Goal: Transaction & Acquisition: Obtain resource

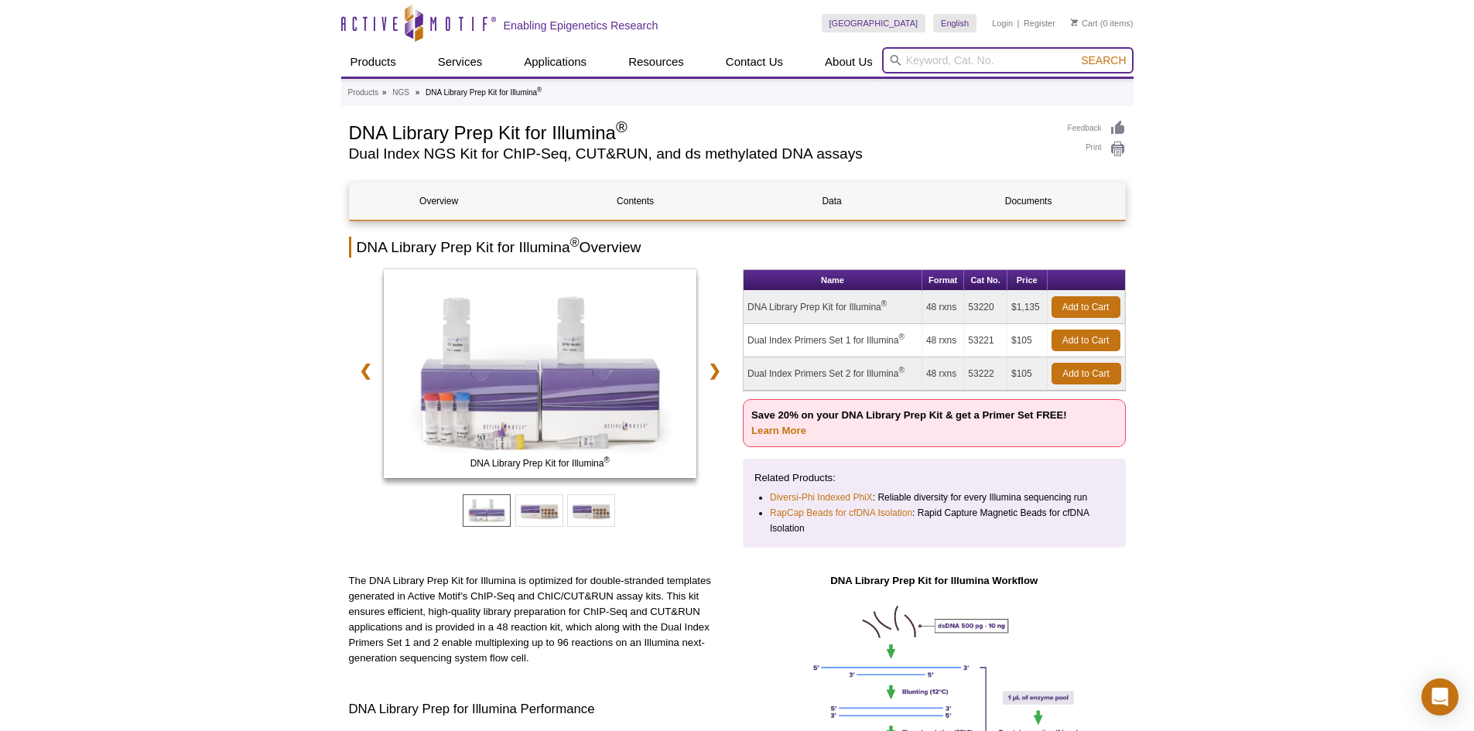
click at [992, 60] on input "search" at bounding box center [1007, 60] width 251 height 26
type input "n"
click at [935, 56] on input "search" at bounding box center [1007, 60] width 251 height 26
click at [790, 430] on link "Learn More" at bounding box center [778, 431] width 55 height 12
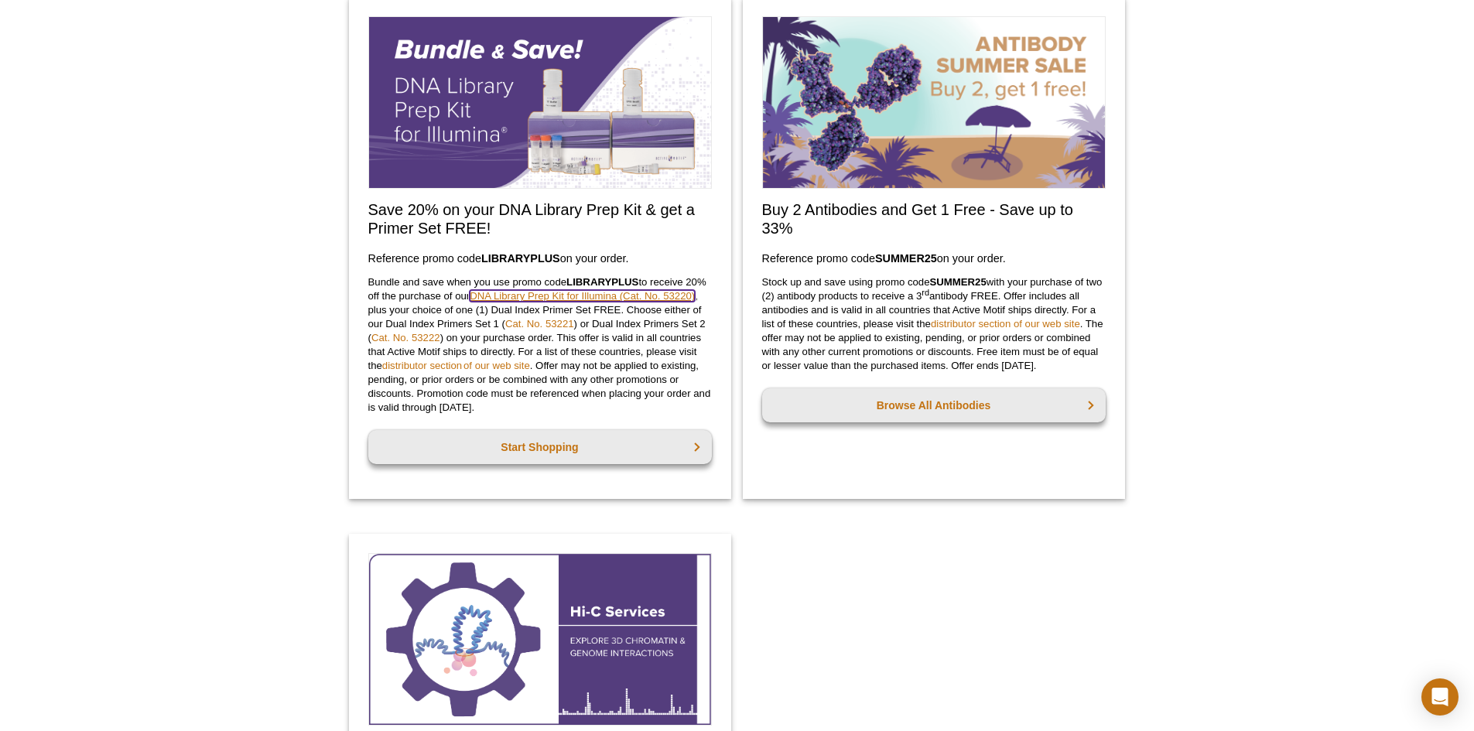
click at [537, 298] on link "DNA Library Prep Kit for Illumina (Cat. No. 53220)" at bounding box center [582, 296] width 225 height 12
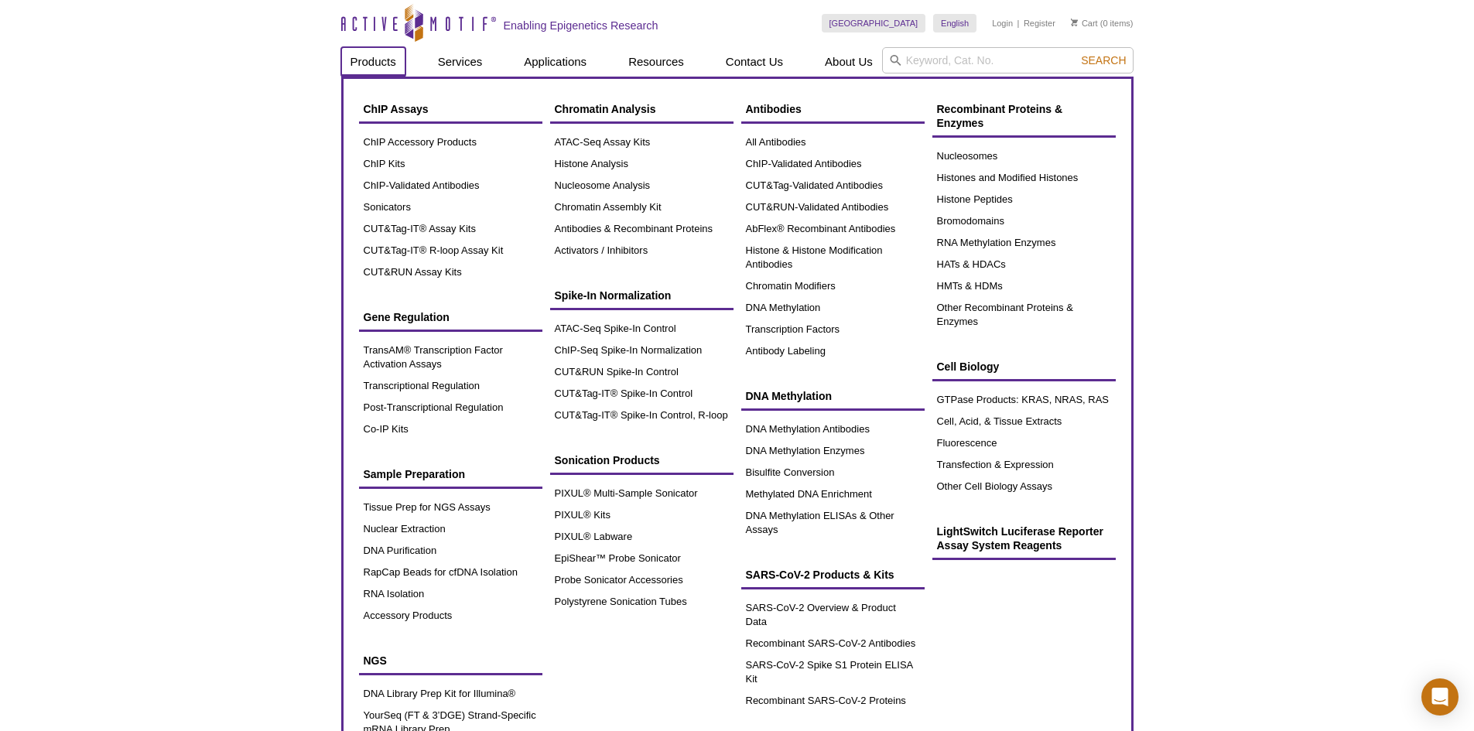
click at [355, 70] on link "Products" at bounding box center [373, 61] width 64 height 29
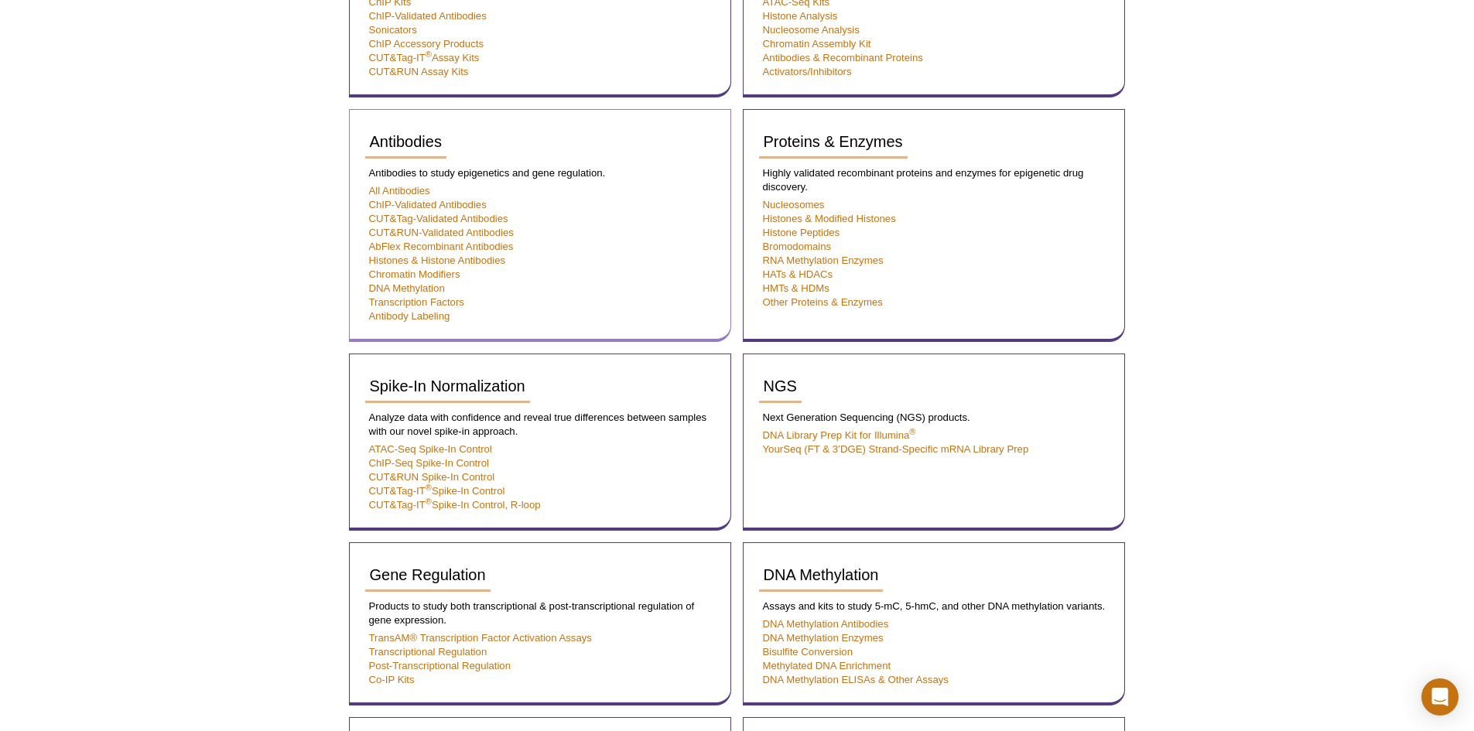
scroll to position [464, 0]
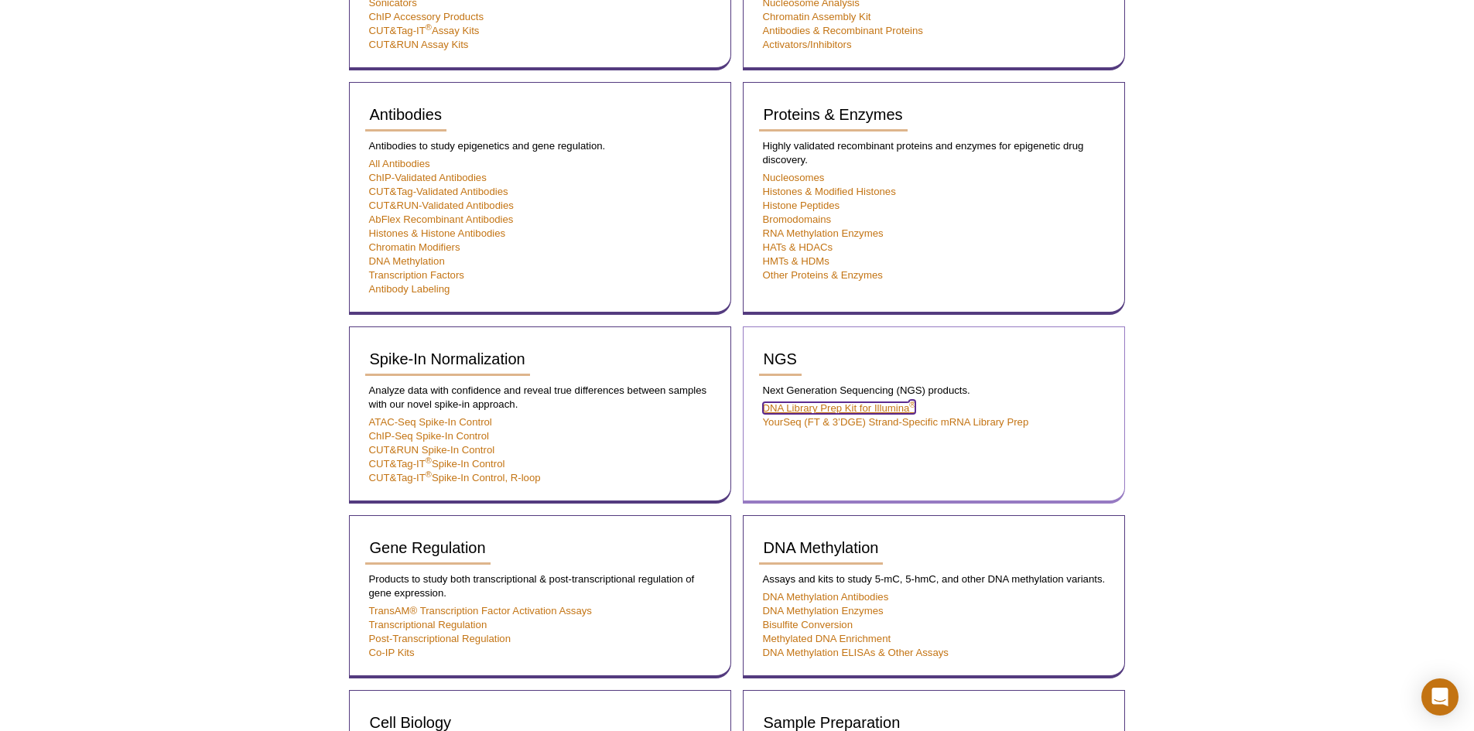
click at [848, 404] on link "DNA Library Prep Kit for Illumina ®" at bounding box center [839, 408] width 153 height 12
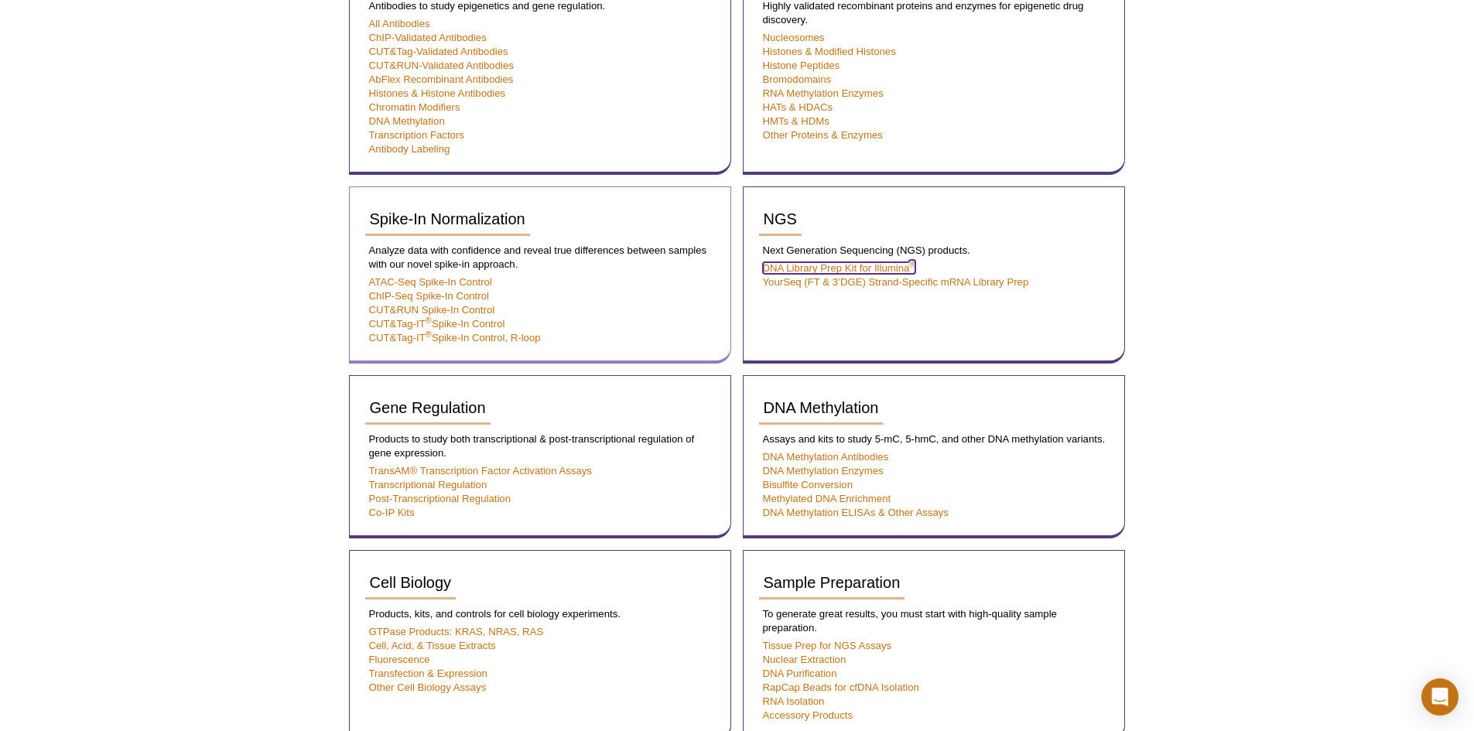
scroll to position [619, 0]
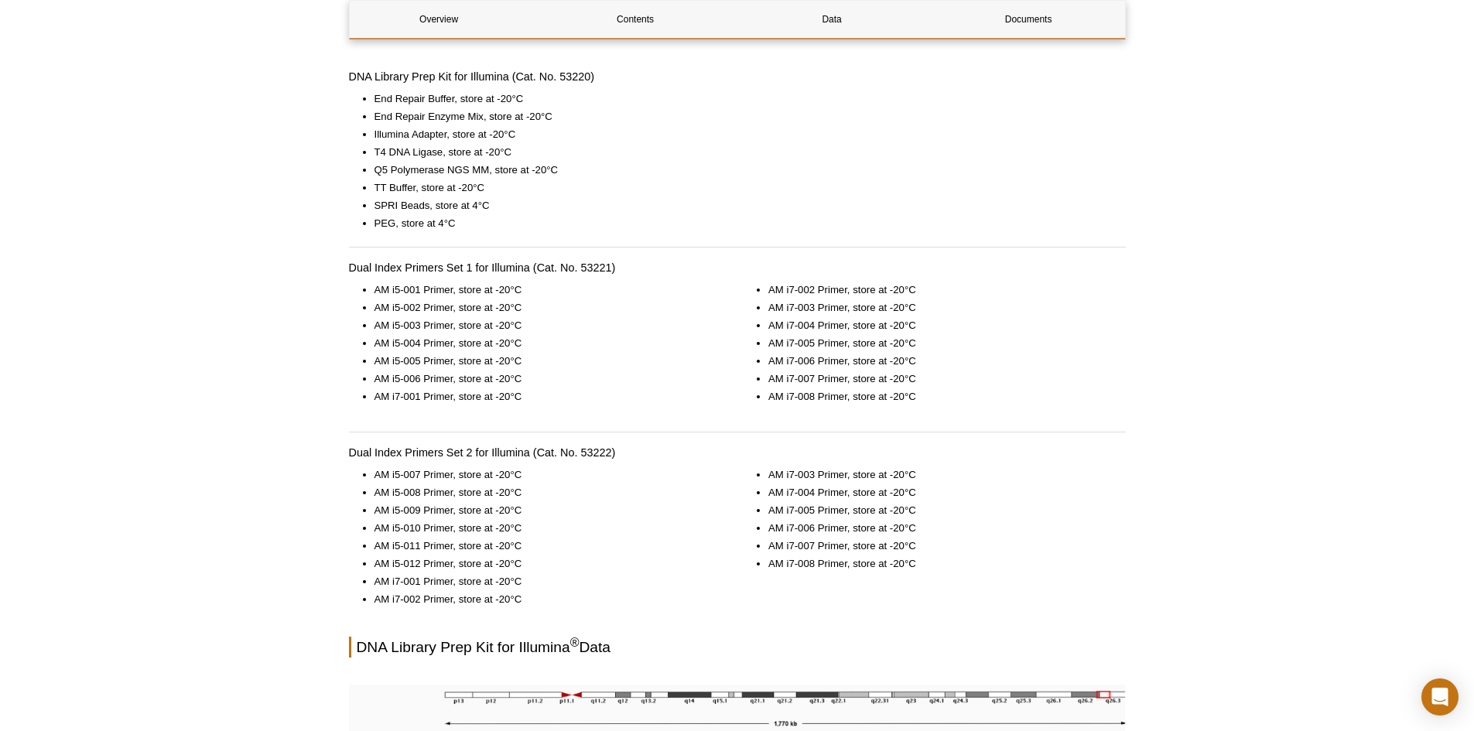
scroll to position [1083, 0]
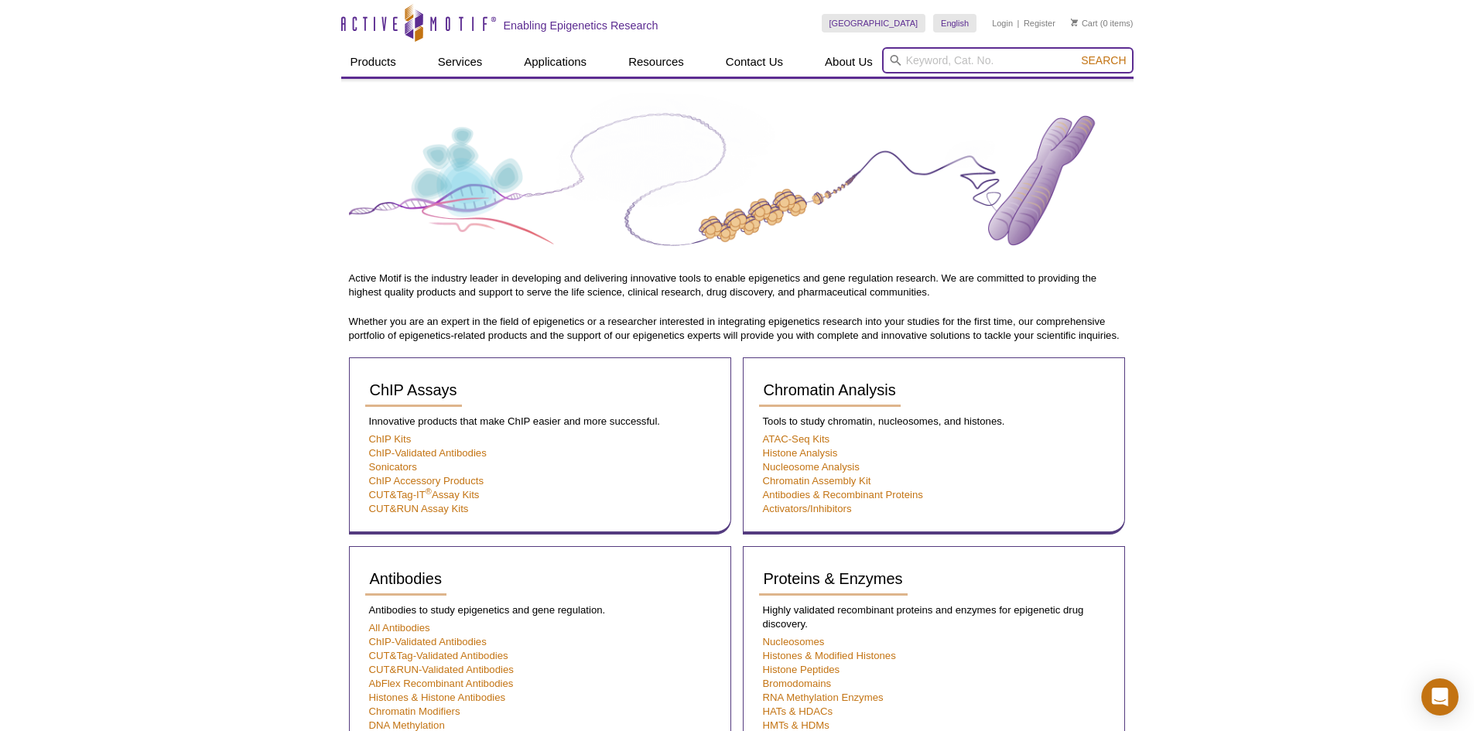
click at [924, 60] on input "search" at bounding box center [1007, 60] width 251 height 26
type input "illumina primer"
click at [1076, 53] on button "Search" at bounding box center [1103, 60] width 54 height 14
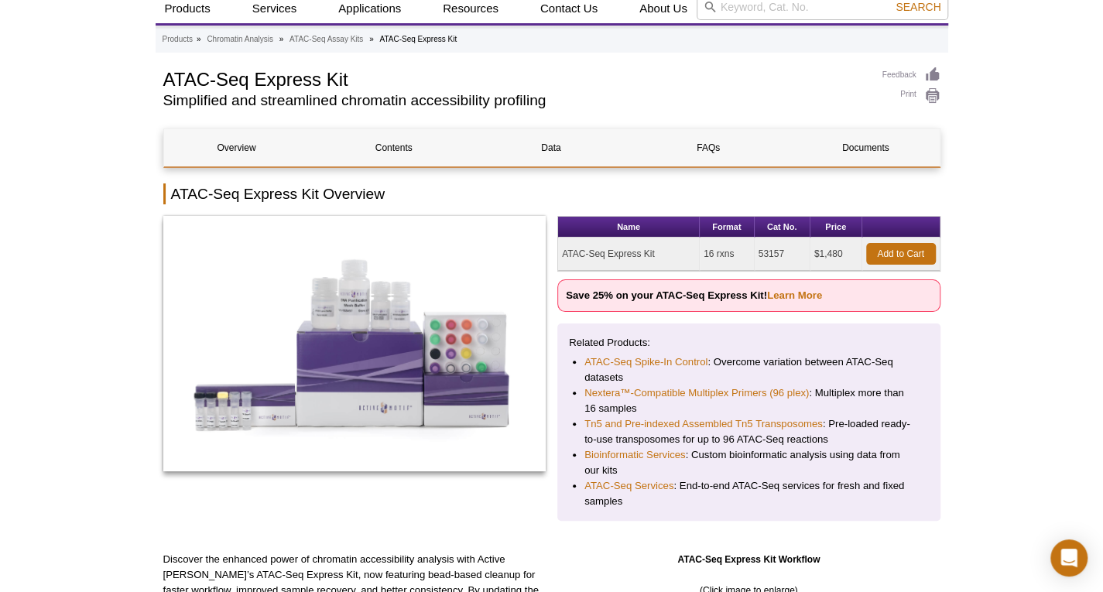
scroll to position [77, 0]
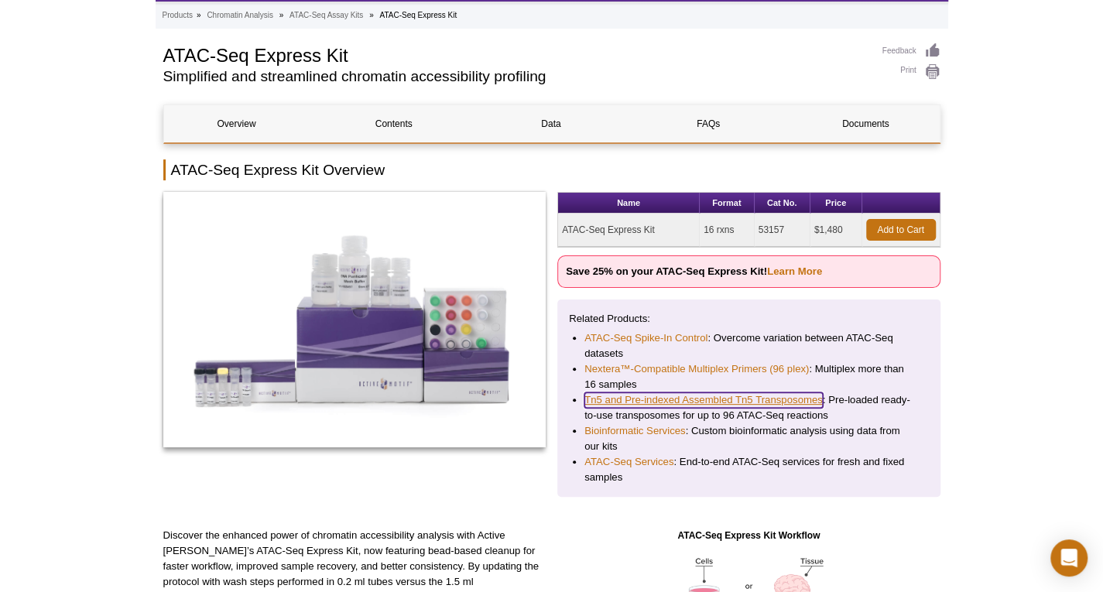
click at [738, 402] on link "Tn5 and Pre-indexed Assembled Tn5 Transposomes" at bounding box center [703, 399] width 238 height 15
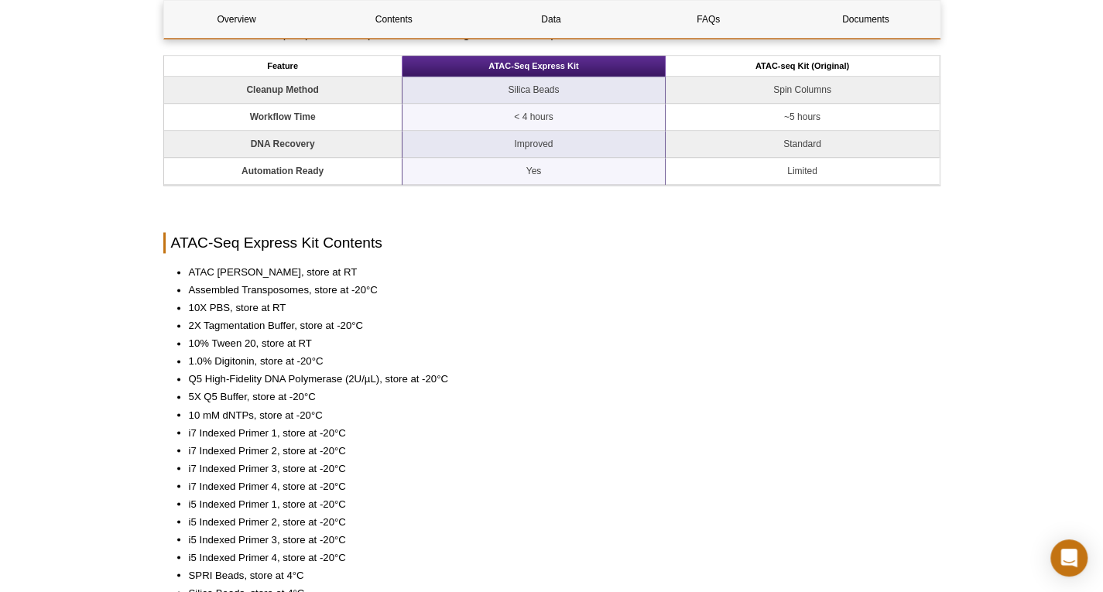
scroll to position [1315, 0]
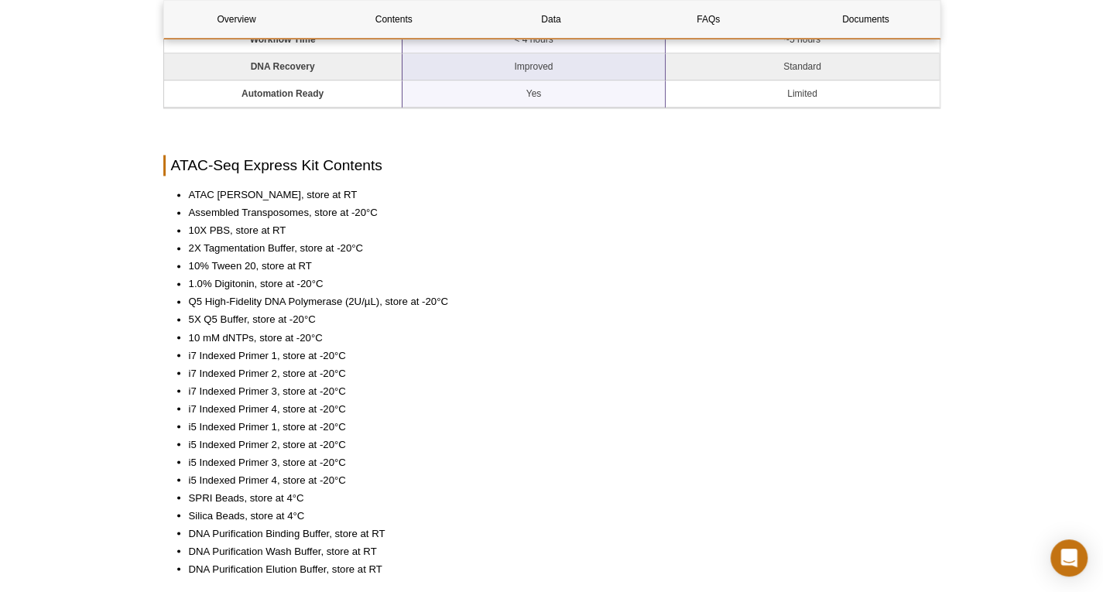
click at [243, 236] on ul "ATAC Lysis Buffer, store at RT Assembled Transposomes, store at -20°C 10X PBS, …" at bounding box center [543, 381] width 761 height 389
click at [243, 258] on li "10% Tween 20, store at RT" at bounding box center [557, 265] width 736 height 15
drag, startPoint x: 243, startPoint y: 279, endPoint x: 248, endPoint y: 306, distance: 27.6
click at [248, 306] on ul "ATAC Lysis Buffer, store at RT Assembled Transposomes, store at -20°C 10X PBS, …" at bounding box center [543, 381] width 761 height 389
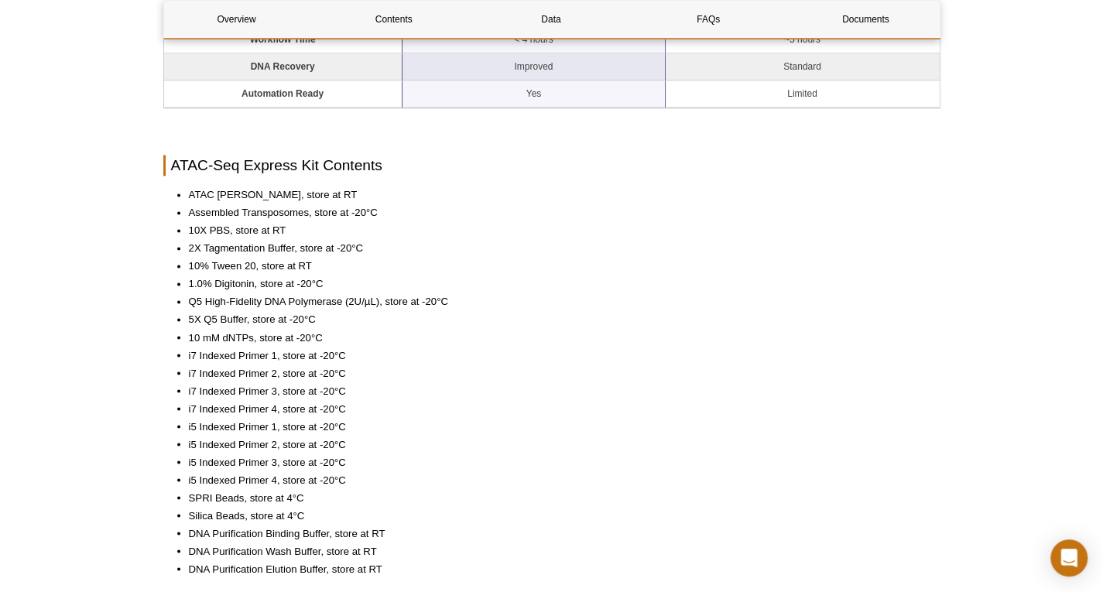
click at [320, 313] on li "5X Q5 Buffer, store at -20°C" at bounding box center [557, 319] width 736 height 15
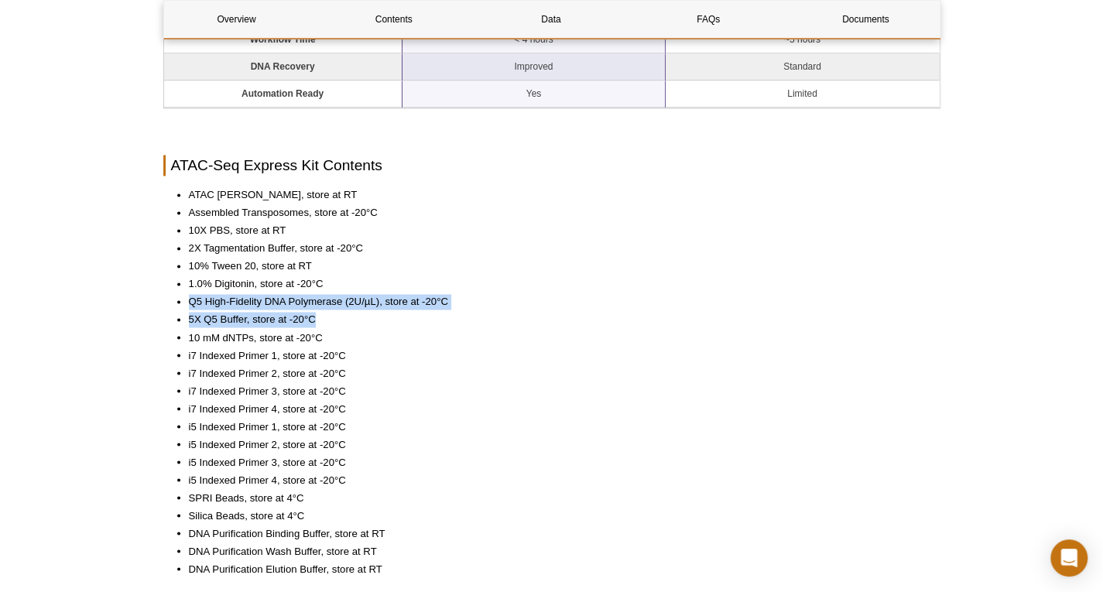
drag, startPoint x: 323, startPoint y: 316, endPoint x: 184, endPoint y: 296, distance: 140.1
click at [184, 296] on ul "ATAC Lysis Buffer, store at RT Assembled Transposomes, store at -20°C 10X PBS, …" at bounding box center [543, 381] width 761 height 389
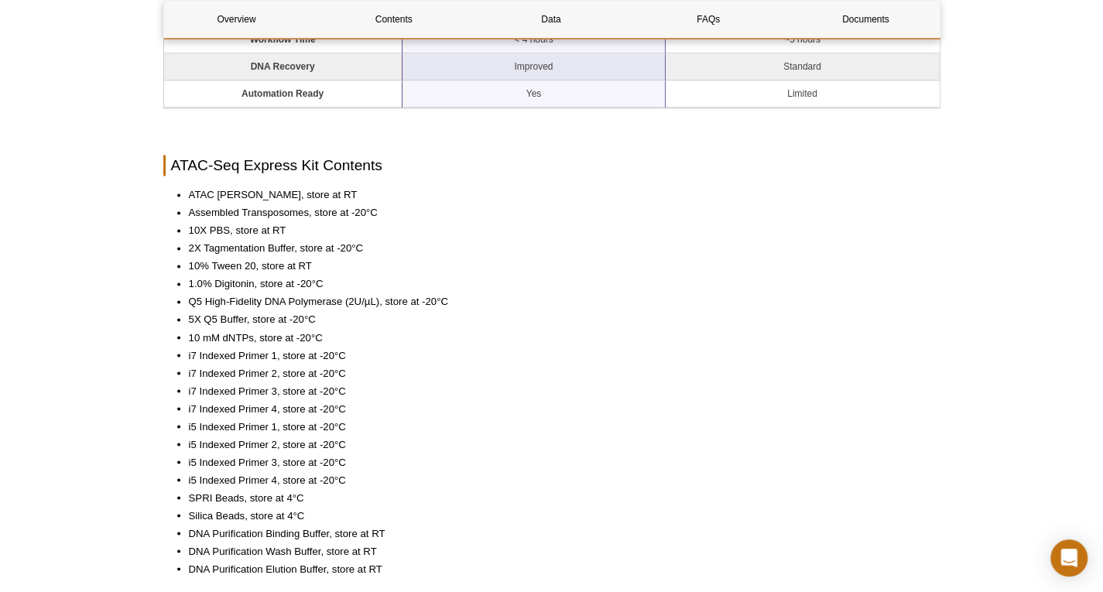
click at [207, 340] on li "10 mM dNTPs, store at -20°C" at bounding box center [557, 337] width 736 height 15
drag, startPoint x: 340, startPoint y: 337, endPoint x: 227, endPoint y: 418, distance: 139.1
click at [176, 340] on ul "ATAC Lysis Buffer, store at RT Assembled Transposomes, store at -20°C 10X PBS, …" at bounding box center [543, 381] width 761 height 389
click at [271, 449] on ul "ATAC Lysis Buffer, store at RT Assembled Transposomes, store at -20°C 10X PBS, …" at bounding box center [543, 381] width 761 height 389
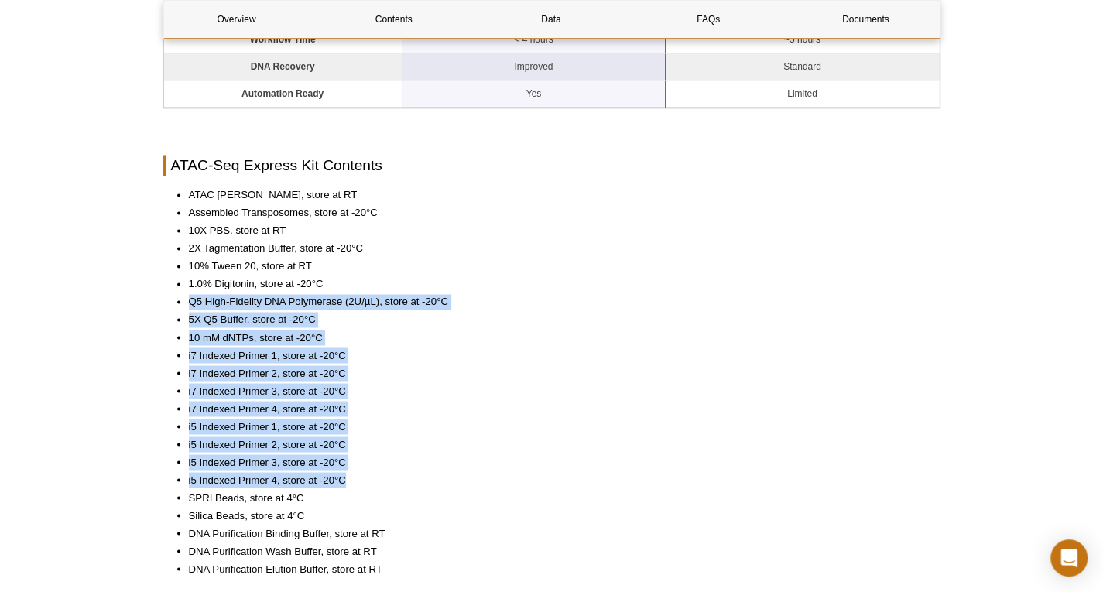
drag, startPoint x: 350, startPoint y: 477, endPoint x: 166, endPoint y: 293, distance: 259.9
click at [166, 293] on ul "ATAC Lysis Buffer, store at RT Assembled Transposomes, store at -20°C 10X PBS, …" at bounding box center [543, 381] width 761 height 389
drag, startPoint x: 323, startPoint y: 333, endPoint x: 342, endPoint y: 341, distance: 20.1
click at [323, 333] on li "10 mM dNTPs, store at -20°C" at bounding box center [557, 337] width 736 height 15
click at [371, 347] on li "i7 Indexed Primer 1, store at -20°C" at bounding box center [557, 354] width 736 height 15
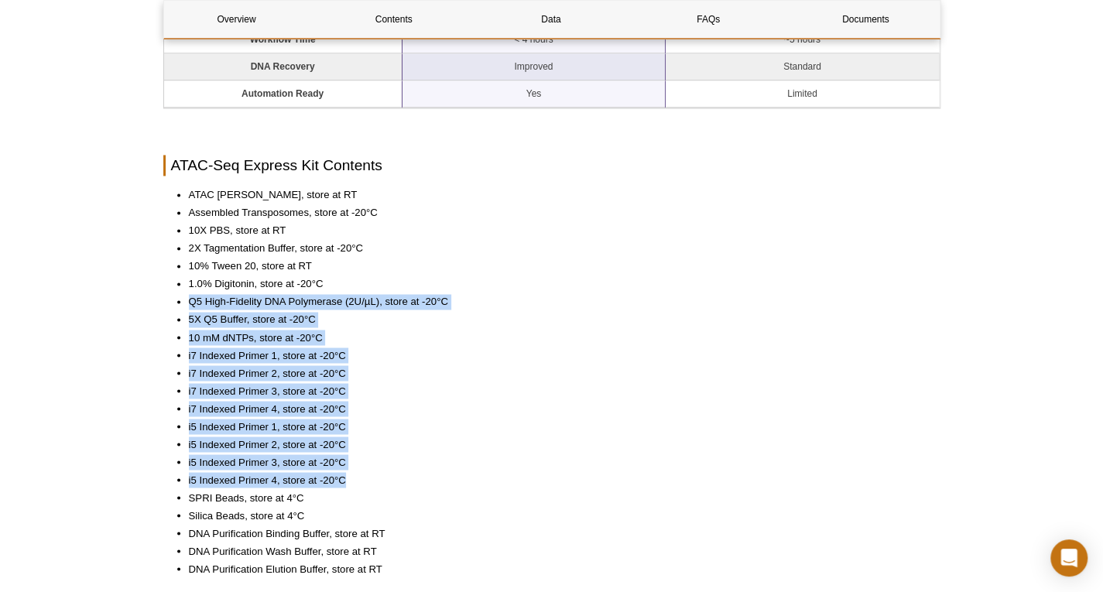
click at [371, 347] on li "i7 Indexed Primer 1, store at -20°C" at bounding box center [557, 354] width 736 height 15
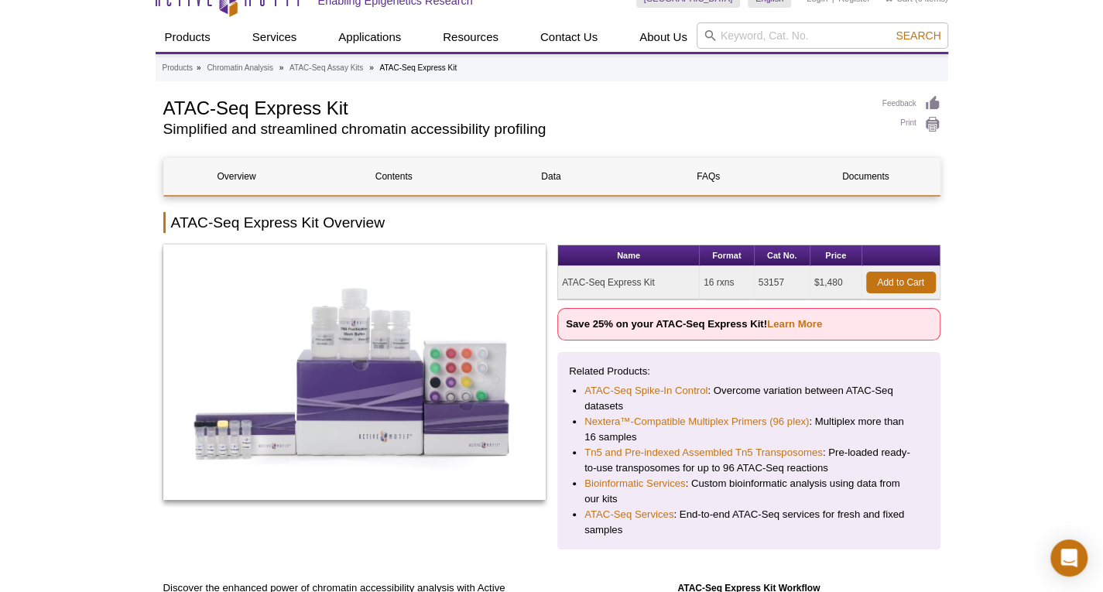
scroll to position [0, 0]
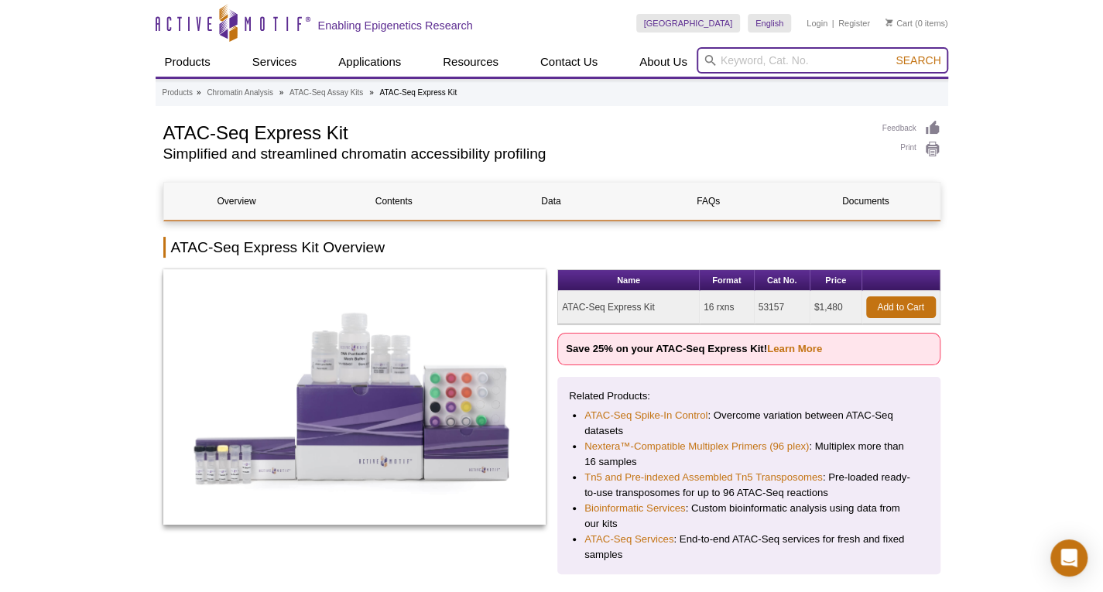
click at [772, 61] on input "search" at bounding box center [821, 60] width 251 height 26
type input "SPRI"
click at [891, 53] on button "Search" at bounding box center [918, 60] width 54 height 14
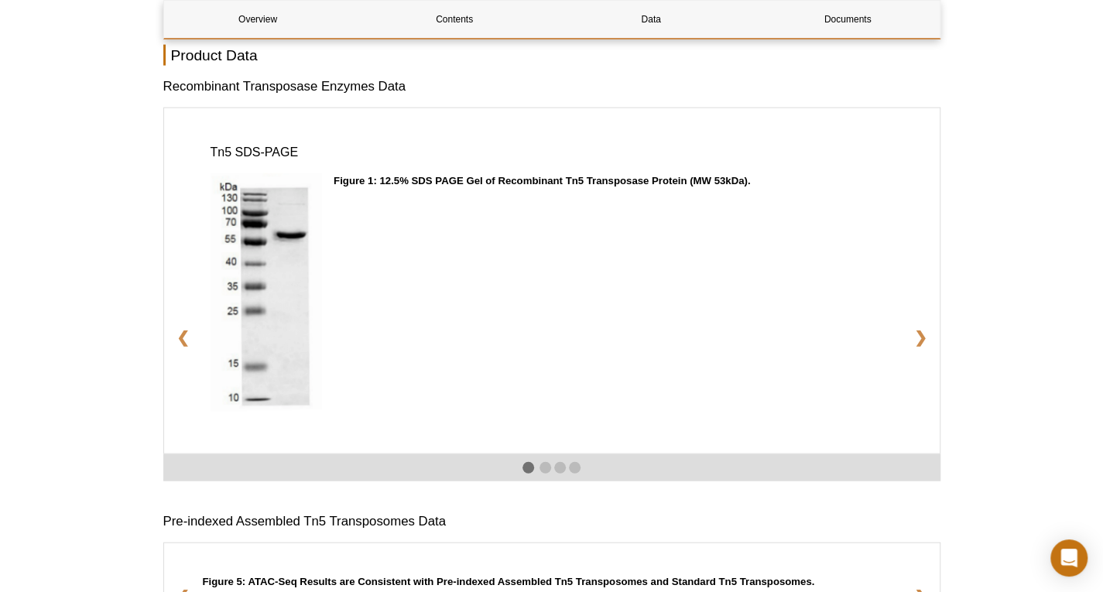
scroll to position [2012, 0]
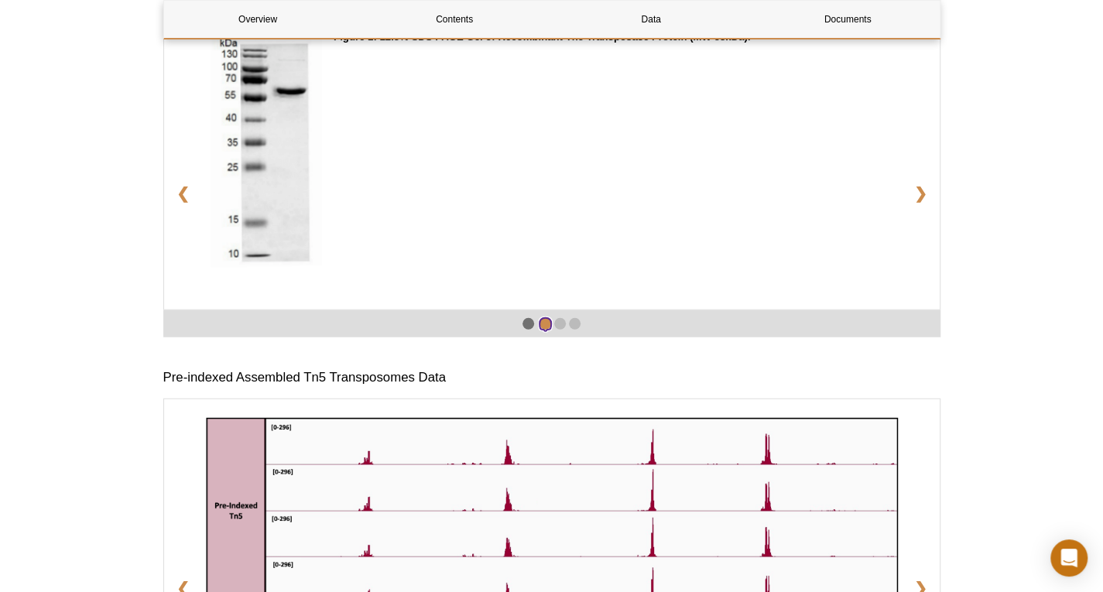
click at [545, 330] on span at bounding box center [545, 324] width 12 height 12
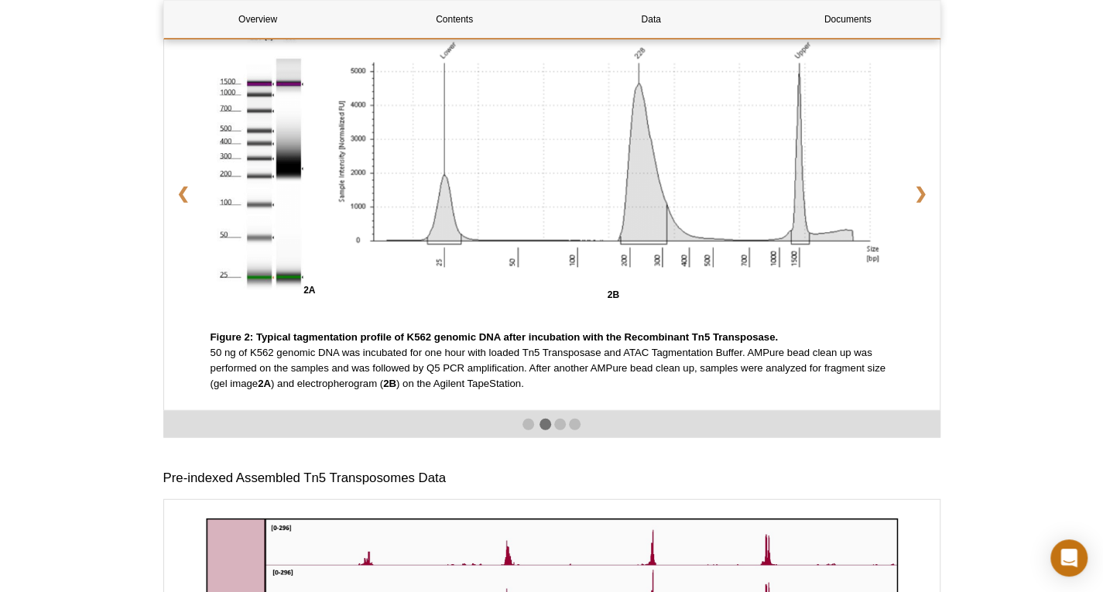
click at [557, 337] on div "Tn5 Tagmentation Test 2A 2B Figure 2: Typical tagmentation profile of K562 geno…" at bounding box center [551, 187] width 775 height 446
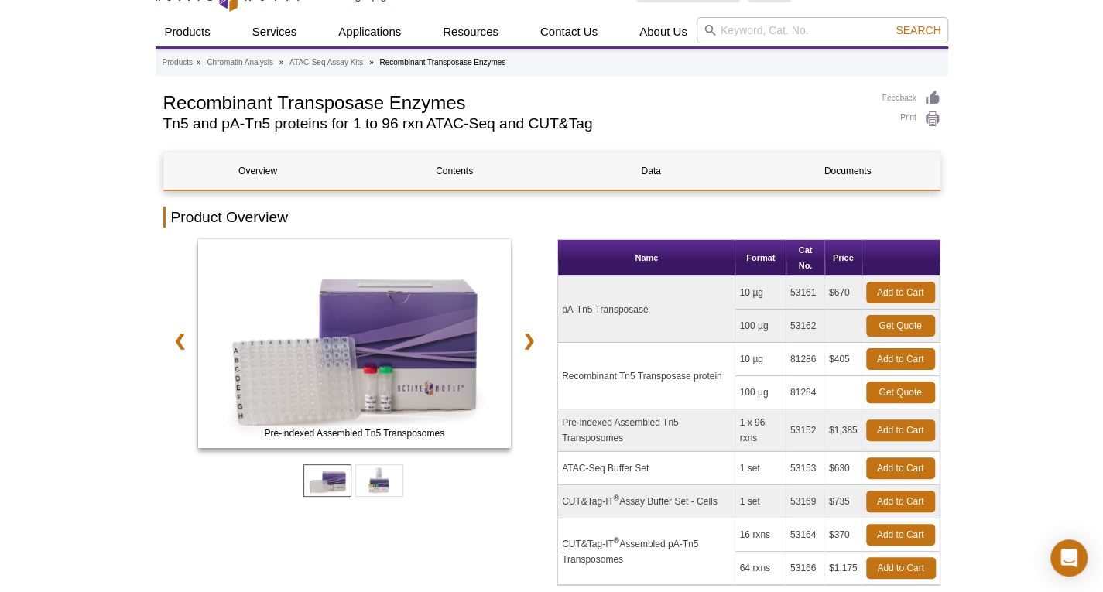
scroll to position [0, 0]
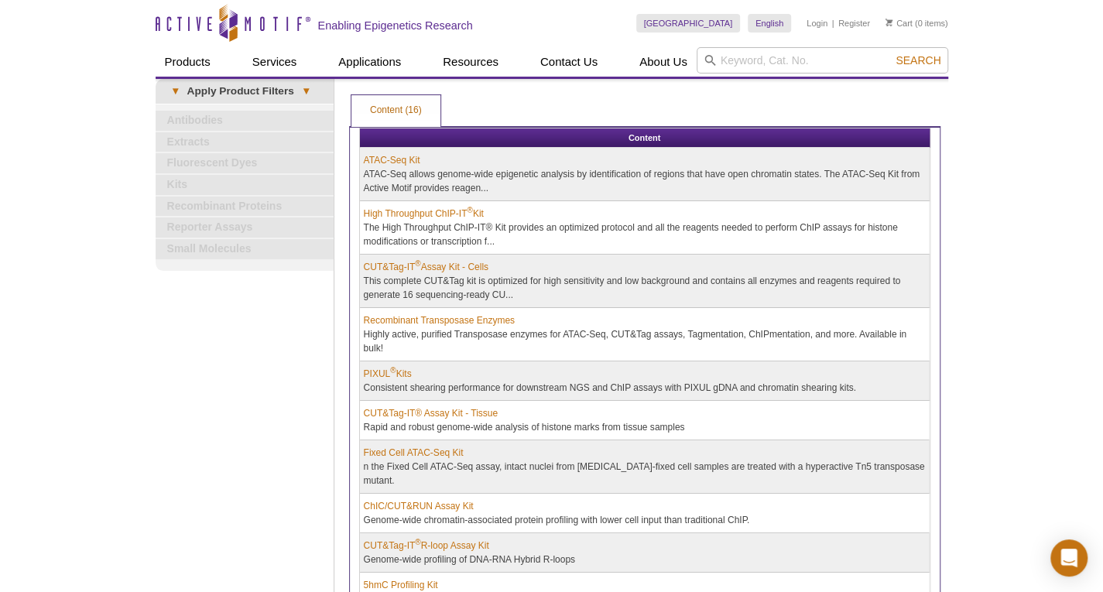
drag, startPoint x: 712, startPoint y: 60, endPoint x: 720, endPoint y: 63, distance: 8.8
click at [716, 60] on form "Search" at bounding box center [821, 60] width 251 height 26
click at [726, 62] on input "search" at bounding box center [821, 60] width 251 height 26
type input "nextera pcr"
click at [891, 53] on button "Search" at bounding box center [918, 60] width 54 height 14
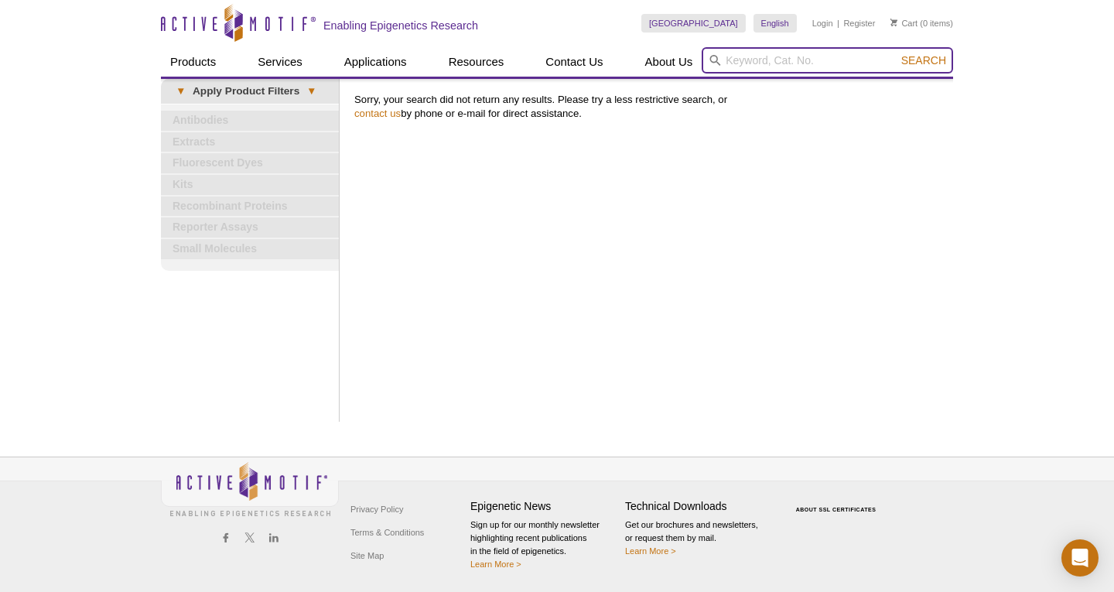
click at [798, 55] on input "search" at bounding box center [827, 60] width 251 height 26
type input "atac seq"
click at [897, 53] on button "Search" at bounding box center [924, 60] width 54 height 14
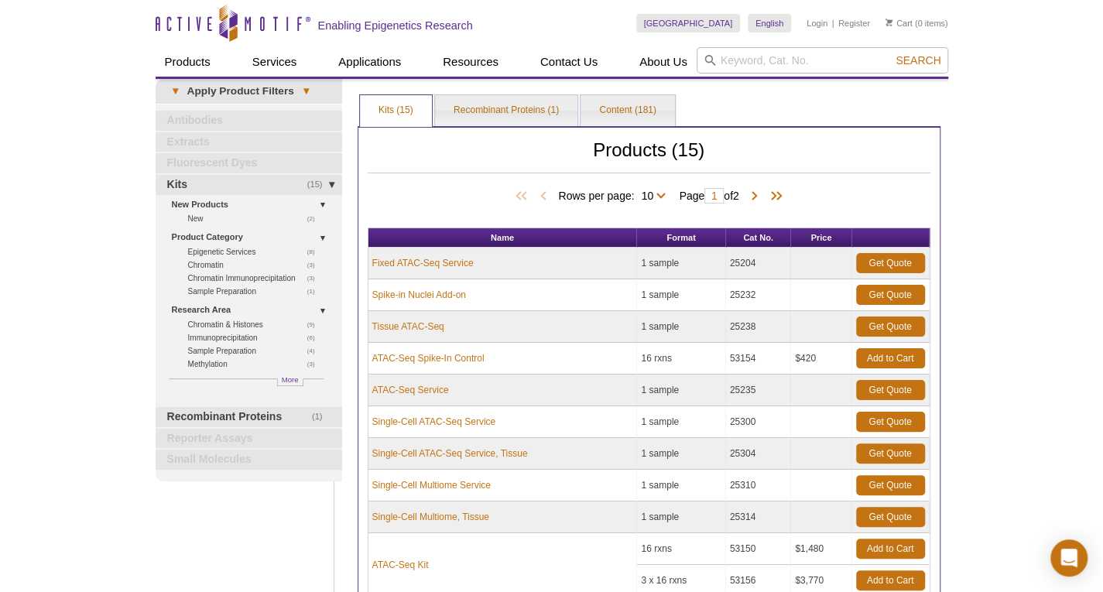
scroll to position [77, 0]
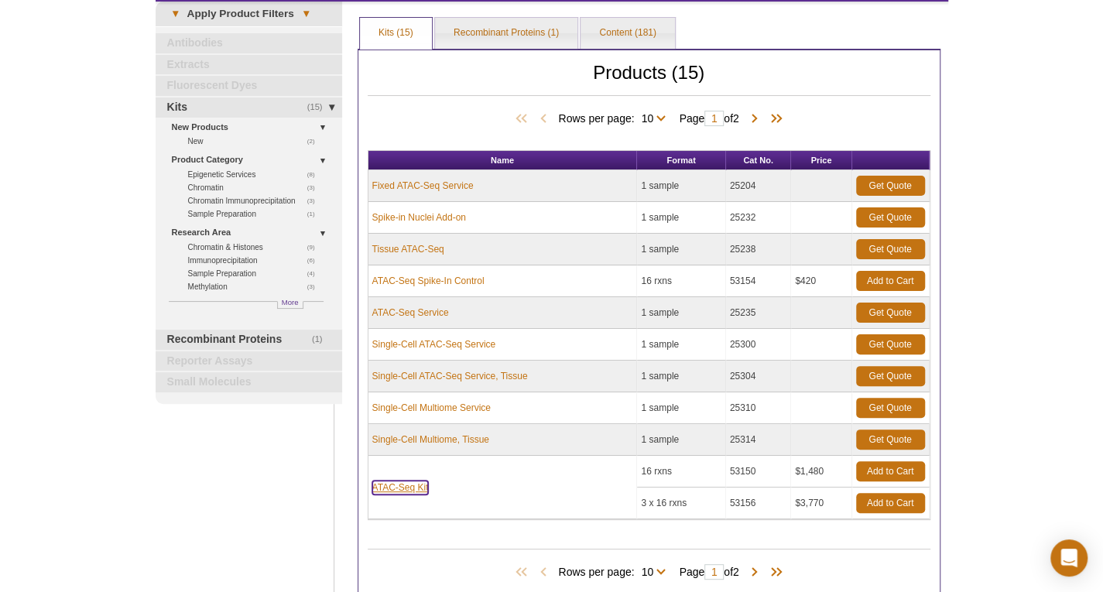
click at [414, 485] on link "ATAC-Seq Kit" at bounding box center [400, 487] width 56 height 14
click at [395, 487] on link "ATAC-Seq Kit" at bounding box center [400, 487] width 56 height 14
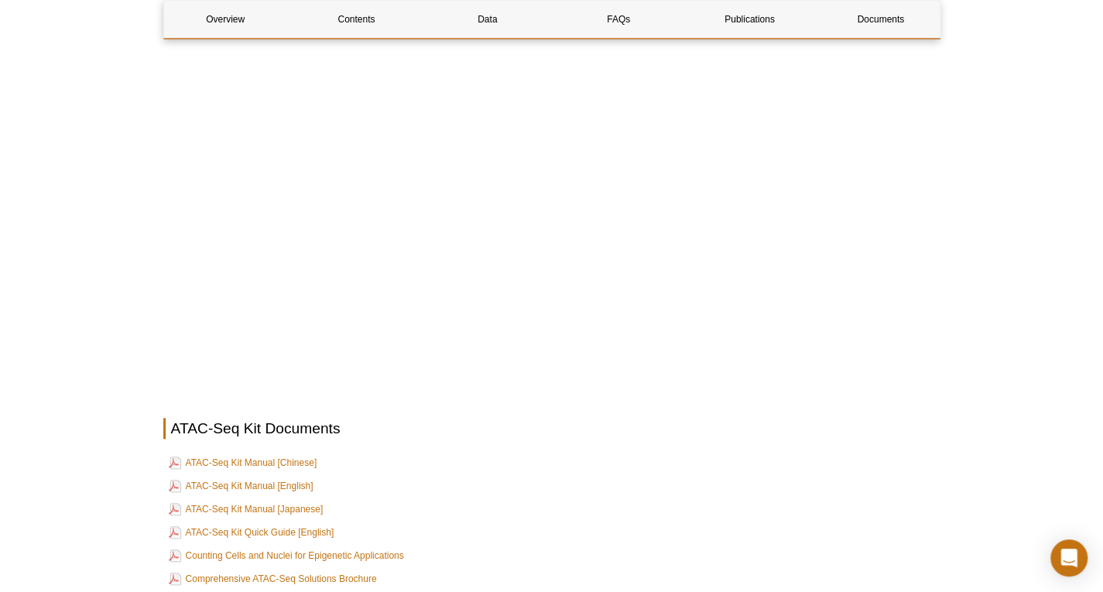
scroll to position [4178, 0]
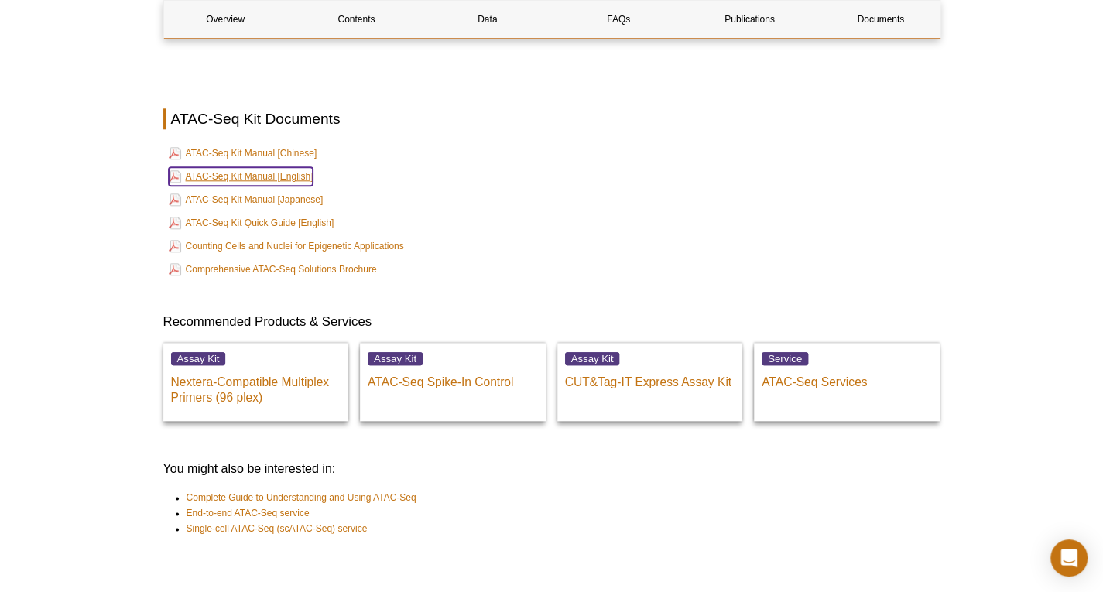
click at [246, 174] on link "ATAC-Seq Kit Manual [English]" at bounding box center [241, 176] width 145 height 19
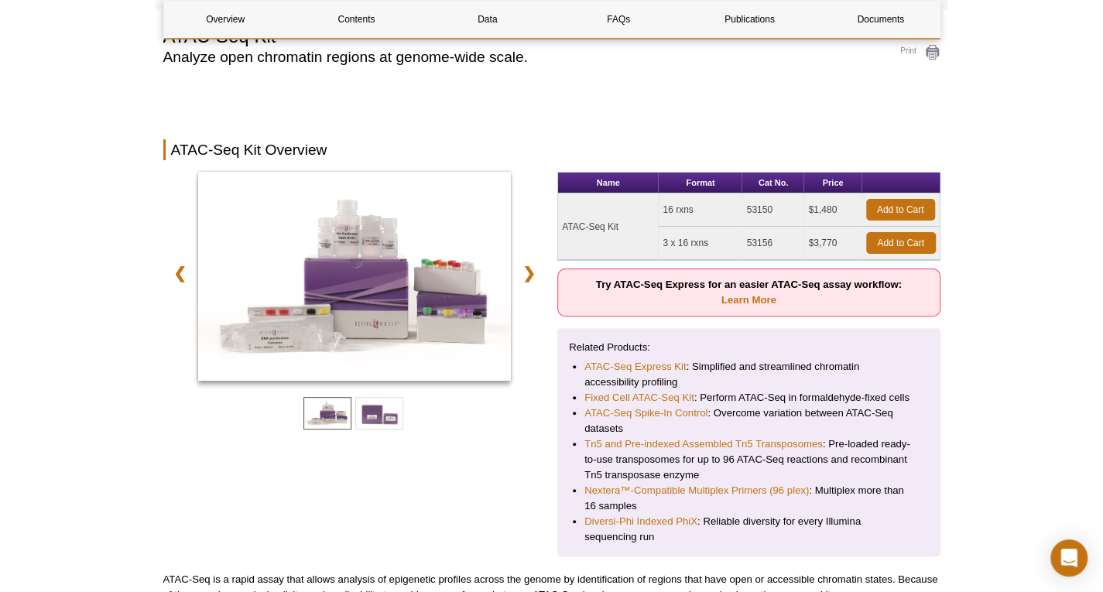
scroll to position [0, 0]
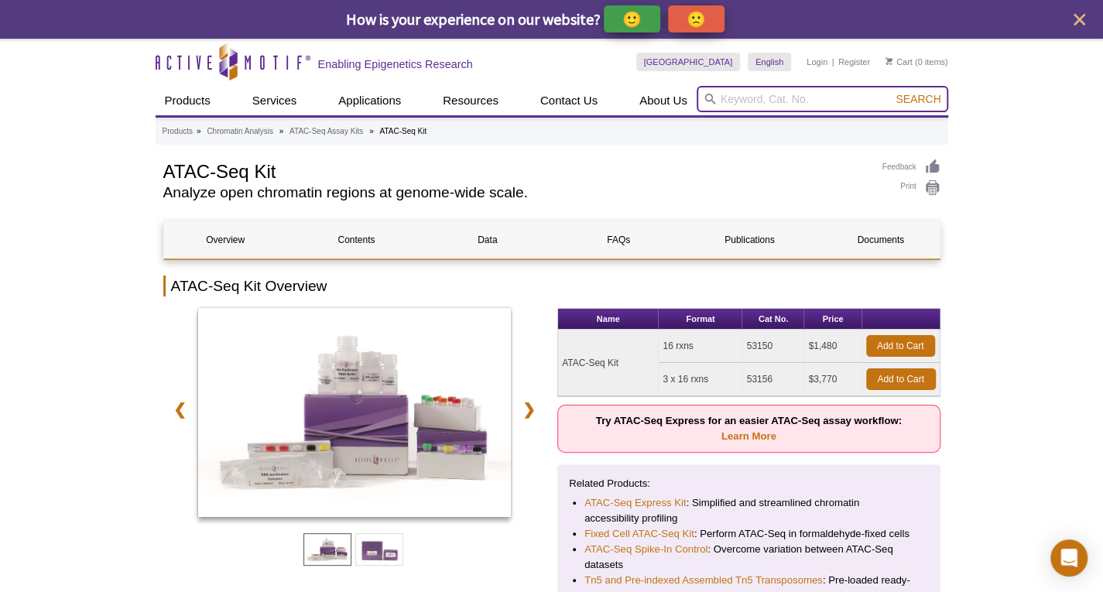
click at [763, 100] on input "search" at bounding box center [821, 99] width 251 height 26
type input "Nextera"
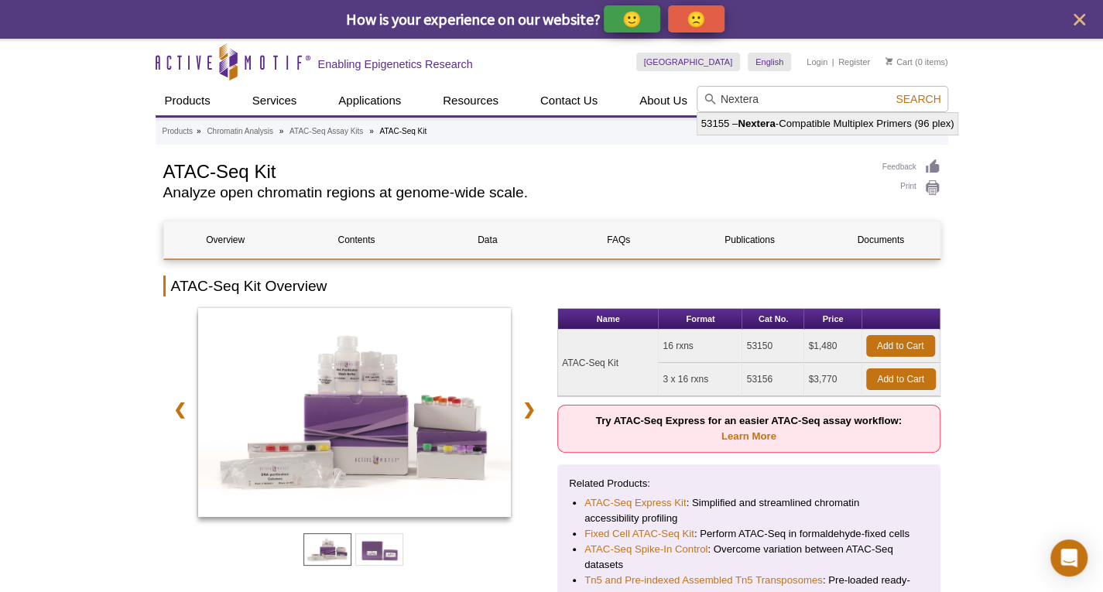
click at [771, 112] on div "53155 – Nextera -Compatible Multiplex Primers (96 plex)" at bounding box center [827, 123] width 262 height 23
click at [908, 100] on span "Search" at bounding box center [917, 99] width 45 height 12
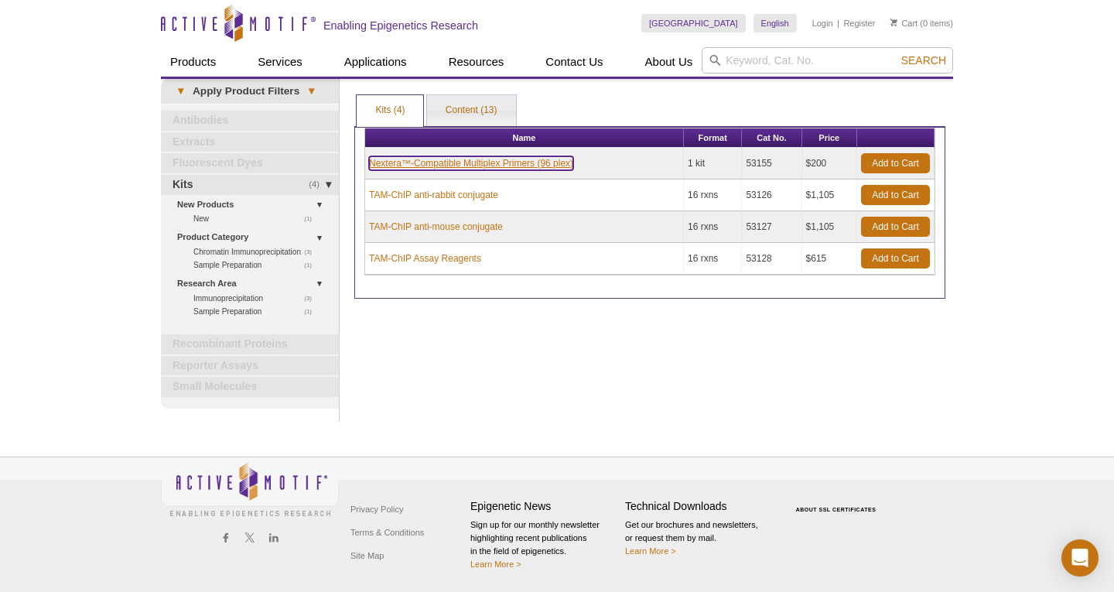
click at [539, 163] on link "Nextera™-Compatible Multiplex Primers (96 plex)" at bounding box center [471, 163] width 204 height 14
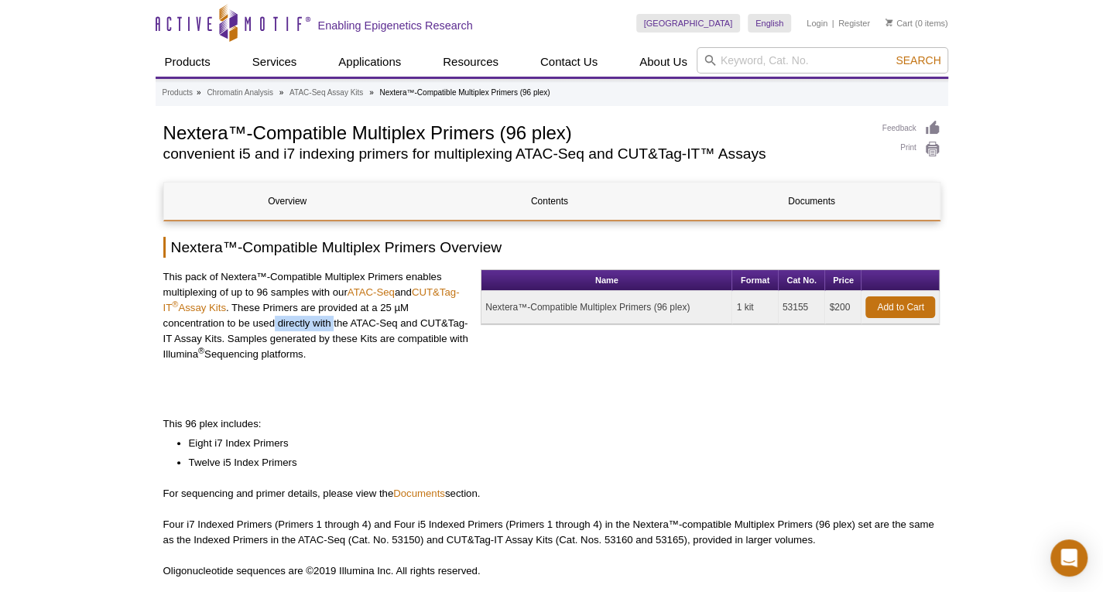
drag, startPoint x: 273, startPoint y: 323, endPoint x: 334, endPoint y: 330, distance: 61.5
click at [333, 330] on p "This pack of Nextera™-Compatible Multiplex Primers enables multiplexing of up t…" at bounding box center [316, 315] width 306 height 93
click at [334, 330] on p "This pack of Nextera™-Compatible Multiplex Primers enables multiplexing of up t…" at bounding box center [316, 315] width 306 height 93
drag, startPoint x: 338, startPoint y: 324, endPoint x: 404, endPoint y: 330, distance: 66.0
click at [404, 330] on p "This pack of Nextera™-Compatible Multiplex Primers enables multiplexing of up t…" at bounding box center [316, 315] width 306 height 93
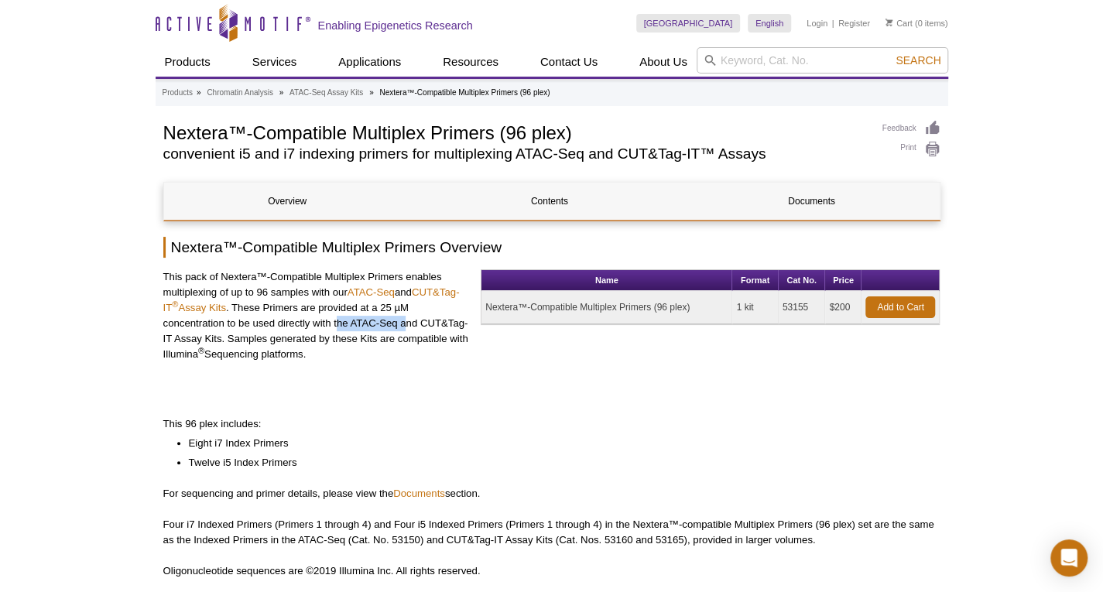
click at [404, 330] on p "This pack of Nextera™-Compatible Multiplex Primers enables multiplexing of up t…" at bounding box center [316, 315] width 306 height 93
click at [305, 334] on p "This pack of Nextera™-Compatible Multiplex Primers enables multiplexing of up t…" at bounding box center [316, 315] width 306 height 93
drag, startPoint x: 296, startPoint y: 335, endPoint x: 357, endPoint y: 347, distance: 63.1
click at [357, 347] on p "This pack of Nextera™-Compatible Multiplex Primers enables multiplexing of up t…" at bounding box center [316, 315] width 306 height 93
click at [368, 345] on p "This pack of Nextera™-Compatible Multiplex Primers enables multiplexing of up t…" at bounding box center [316, 315] width 306 height 93
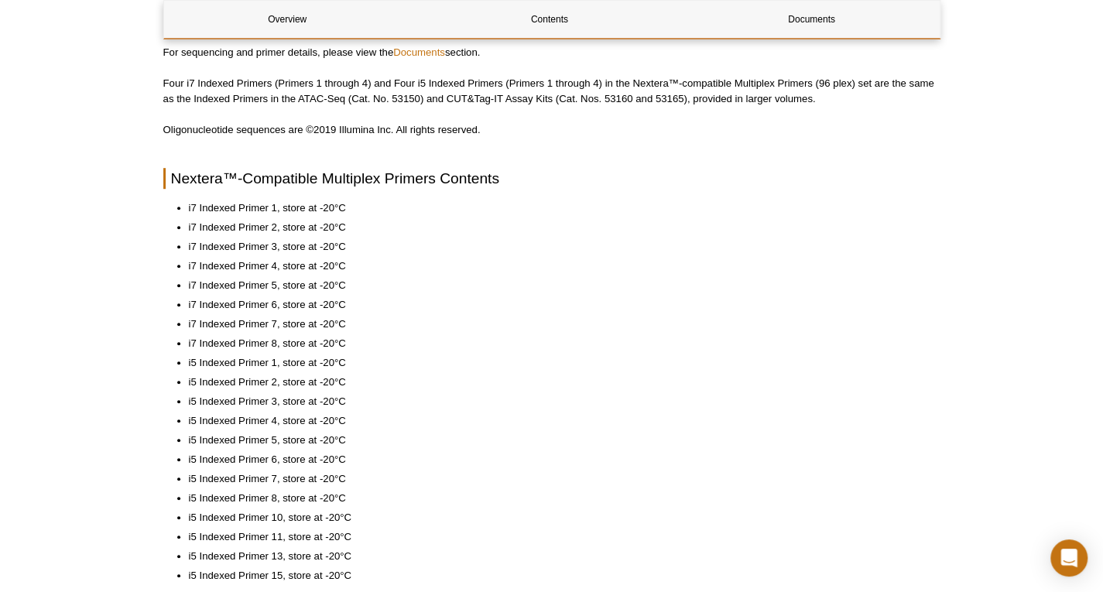
scroll to position [464, 0]
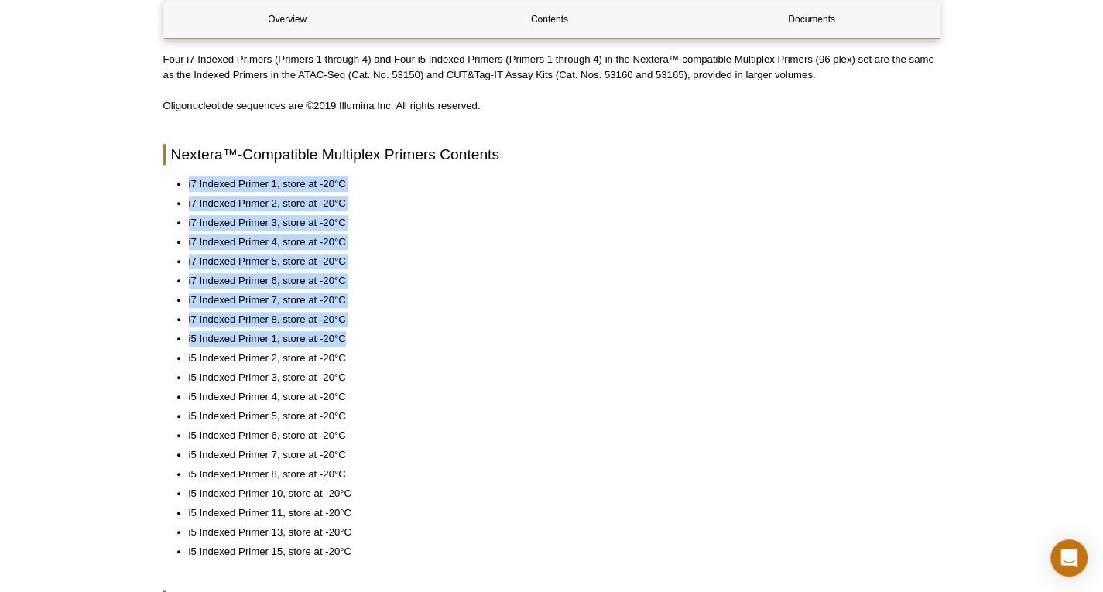
drag, startPoint x: 187, startPoint y: 182, endPoint x: 351, endPoint y: 337, distance: 225.5
click at [351, 337] on ul "i7 Indexed Primer 1, store at -20°C i7 Indexed Primer 2, store at -20°C i7 Inde…" at bounding box center [543, 367] width 761 height 383
click at [315, 255] on li "i7 Indexed Primer 5, store at -20°C" at bounding box center [557, 261] width 736 height 15
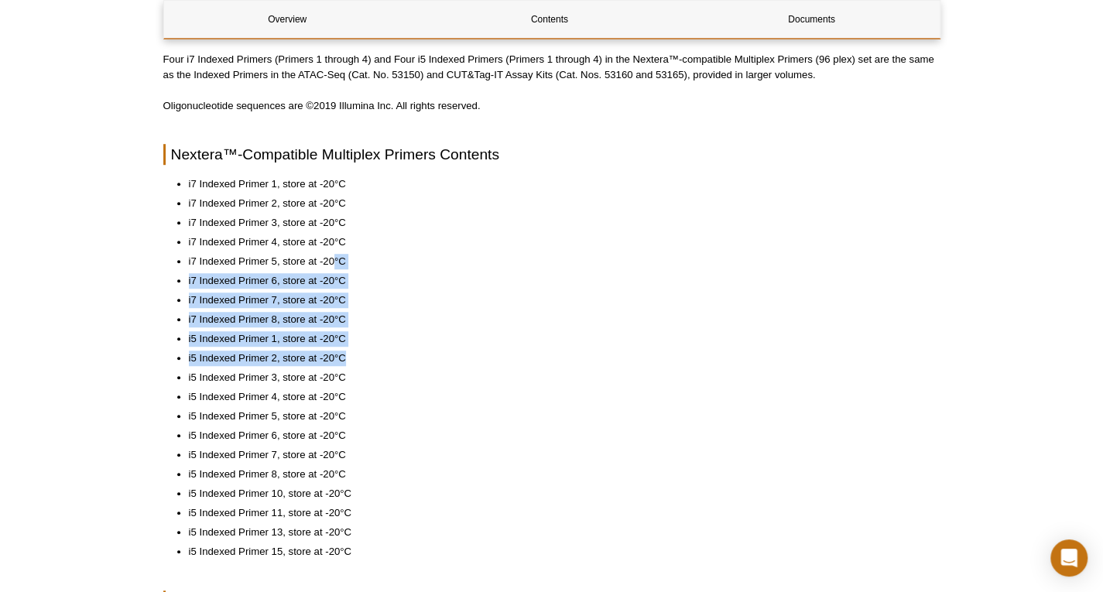
drag, startPoint x: 333, startPoint y: 264, endPoint x: 344, endPoint y: 352, distance: 88.8
click at [344, 352] on ul "i7 Indexed Primer 1, store at -20°C i7 Indexed Primer 2, store at -20°C i7 Inde…" at bounding box center [543, 367] width 761 height 383
click at [333, 346] on li "i5 Indexed Primer 1, store at -20°C" at bounding box center [557, 338] width 736 height 15
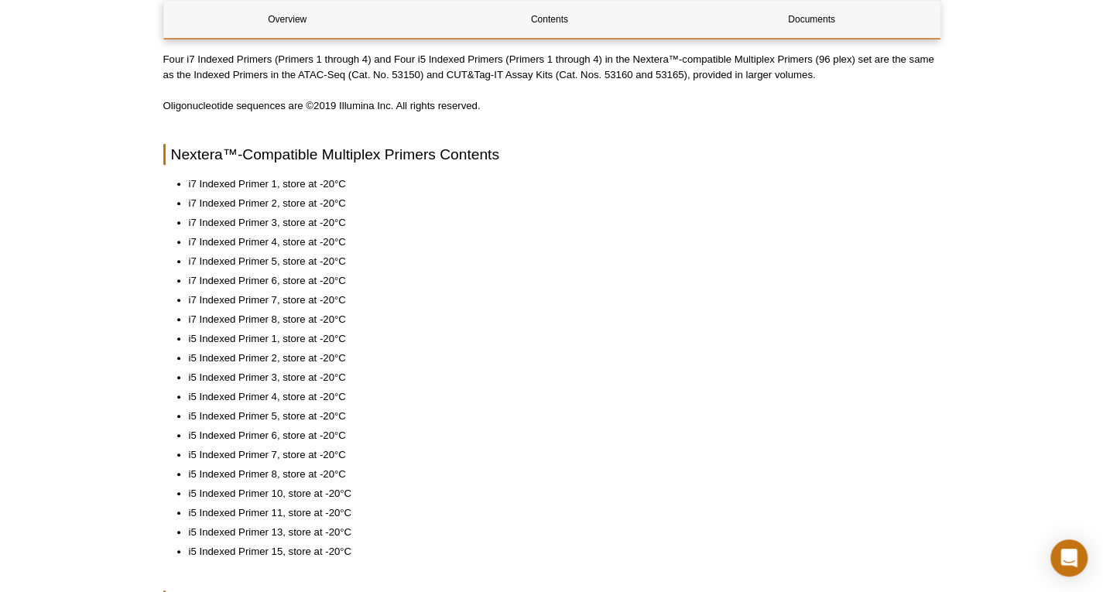
click at [381, 368] on ul "i7 Indexed Primer 1, store at -20°C i7 Indexed Primer 2, store at -20°C i7 Inde…" at bounding box center [543, 367] width 761 height 383
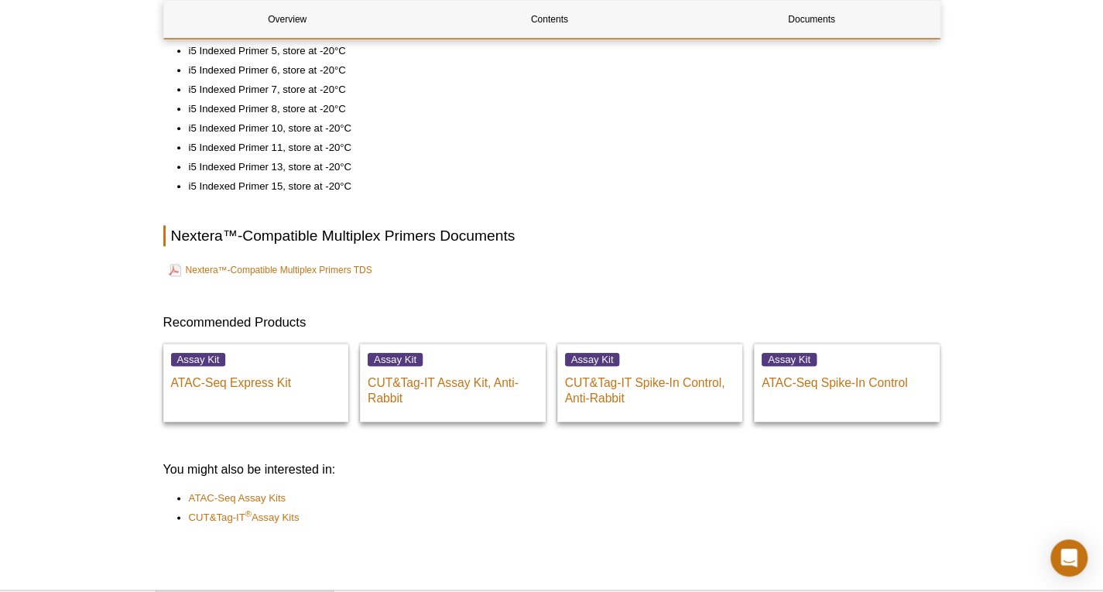
scroll to position [851, 0]
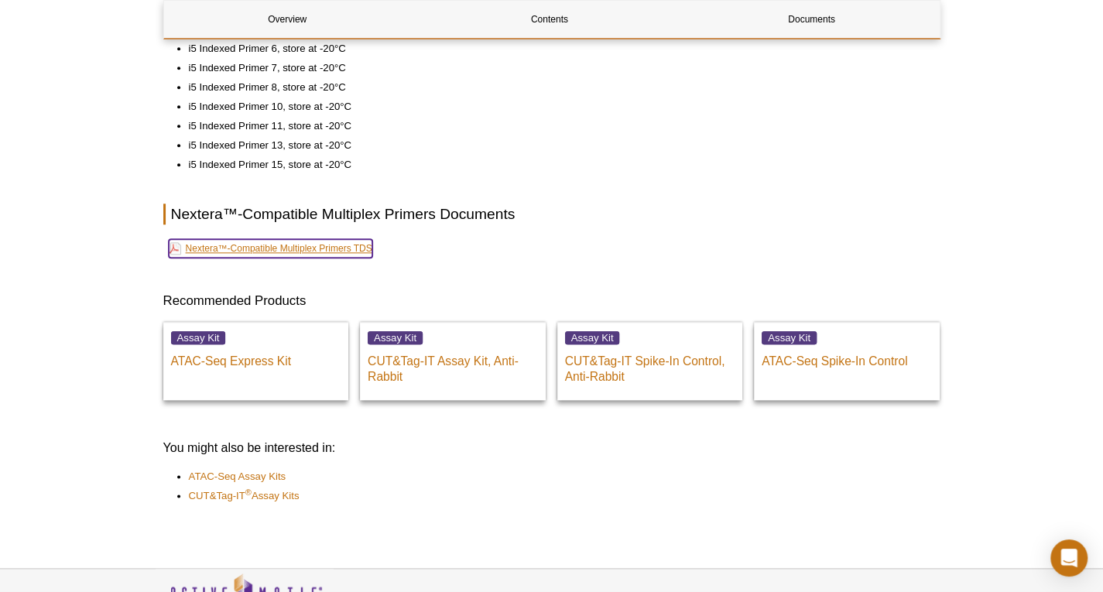
click at [338, 248] on link "Nextera™-Compatible Multiplex Primers TDS" at bounding box center [270, 248] width 203 height 19
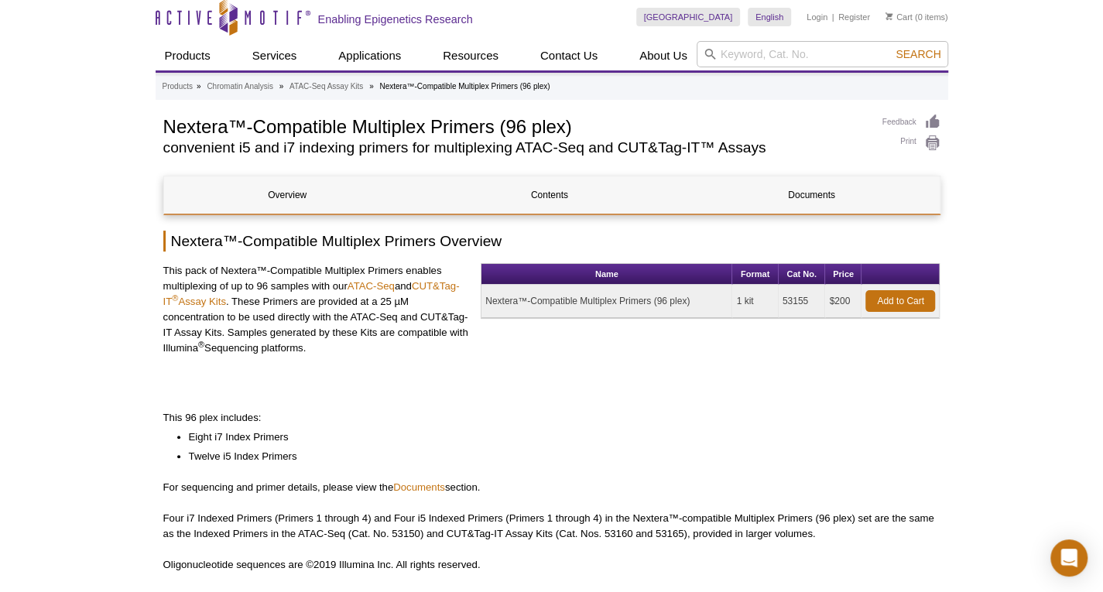
scroll to position [0, 0]
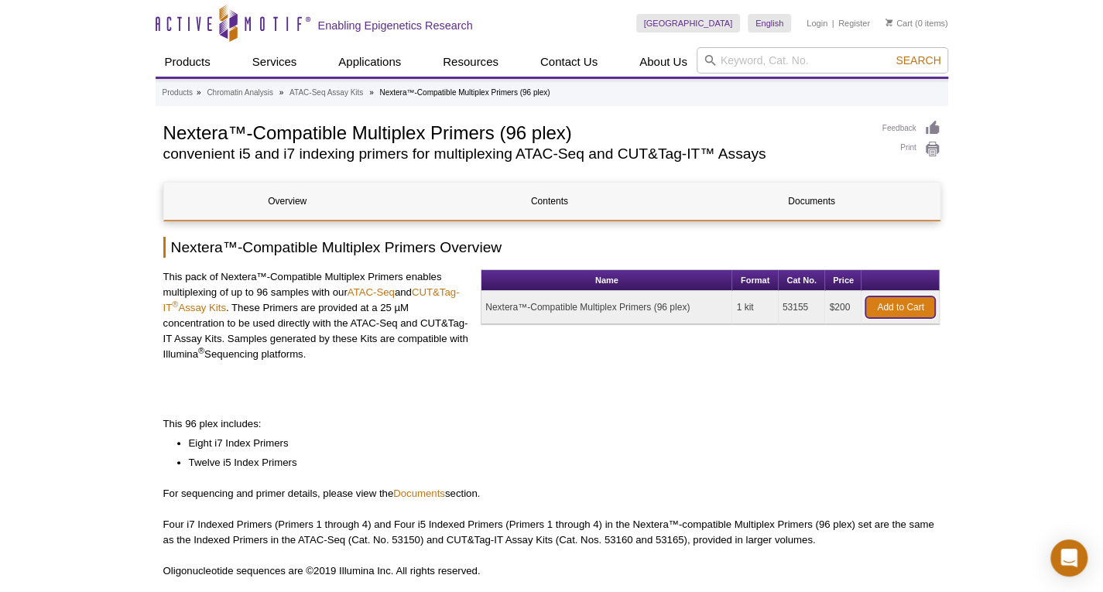
click at [912, 307] on link "Add to Cart" at bounding box center [900, 307] width 70 height 22
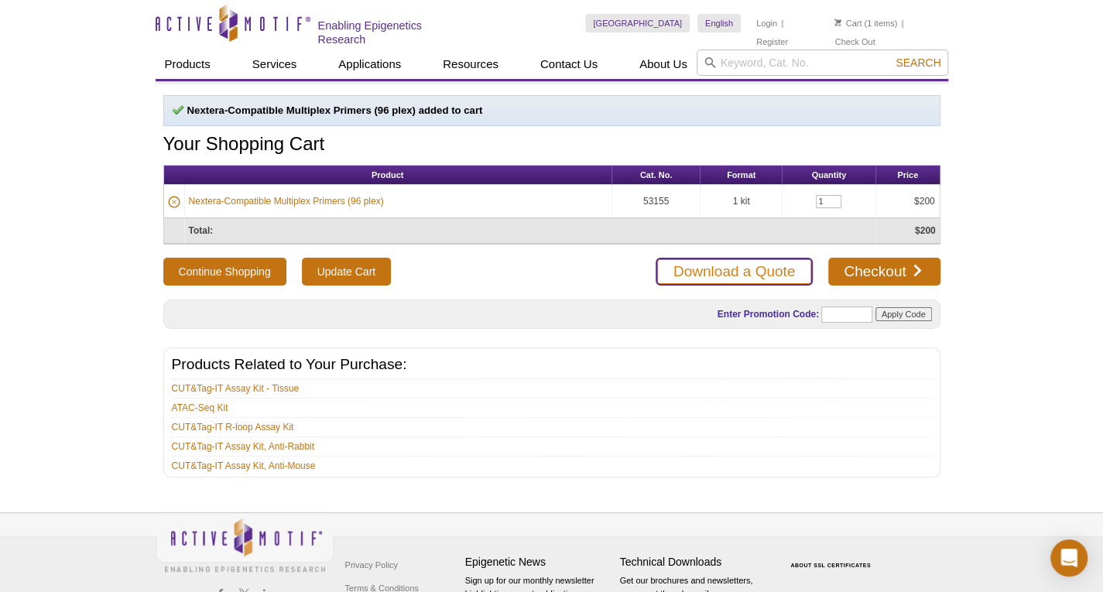
click at [724, 268] on link "Download a Quote" at bounding box center [733, 272] width 157 height 28
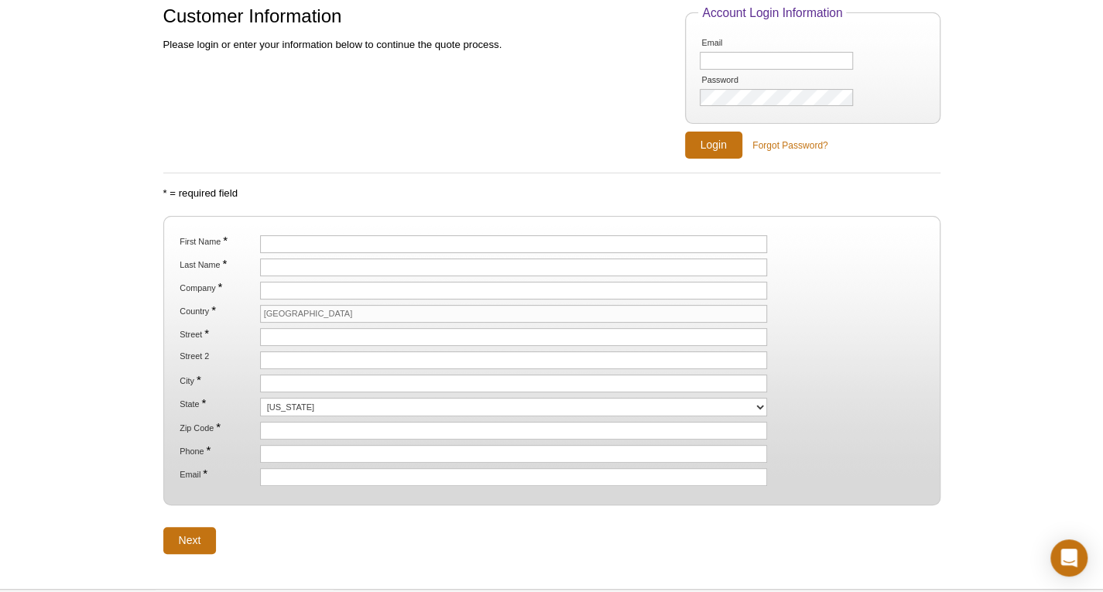
scroll to position [23, 0]
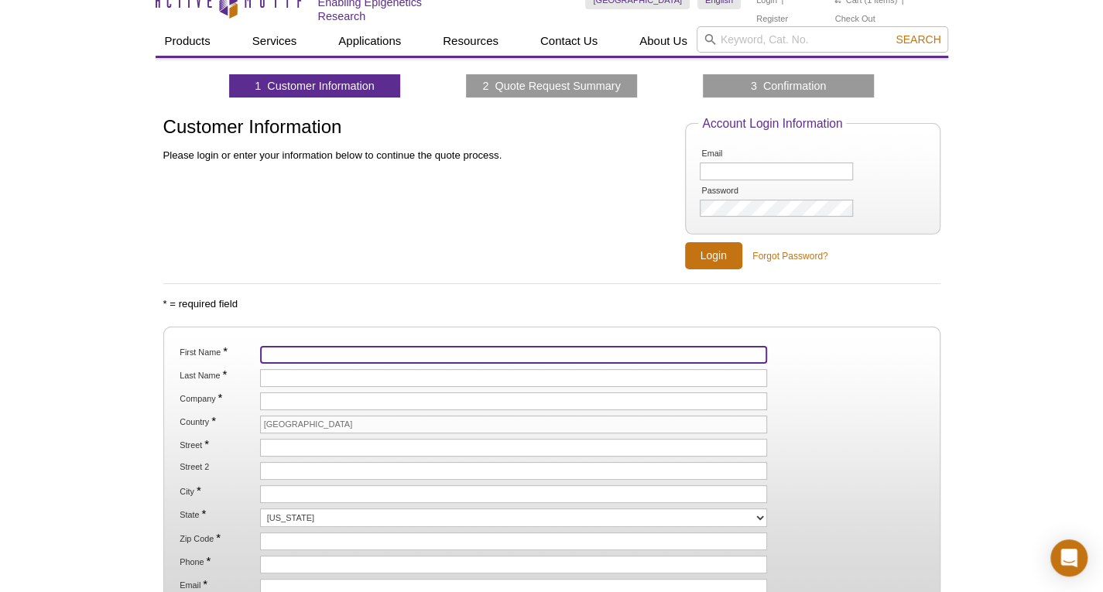
click at [331, 348] on input "First Name *" at bounding box center [514, 355] width 508 height 18
type input "[PERSON_NAME]"
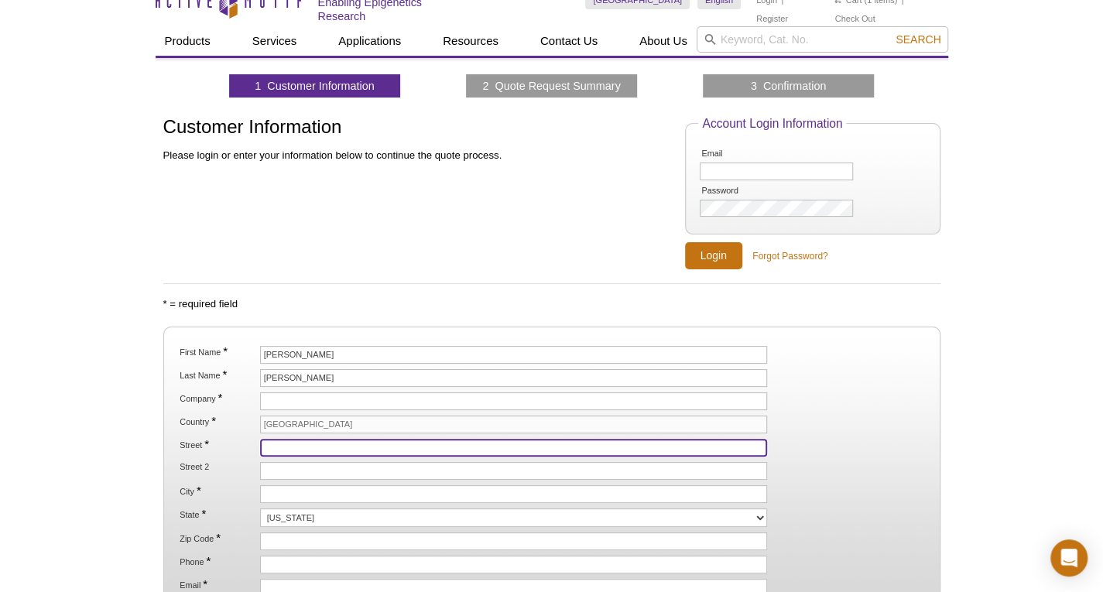
type input "62 E Capricorn Way"
type input "Chandler"
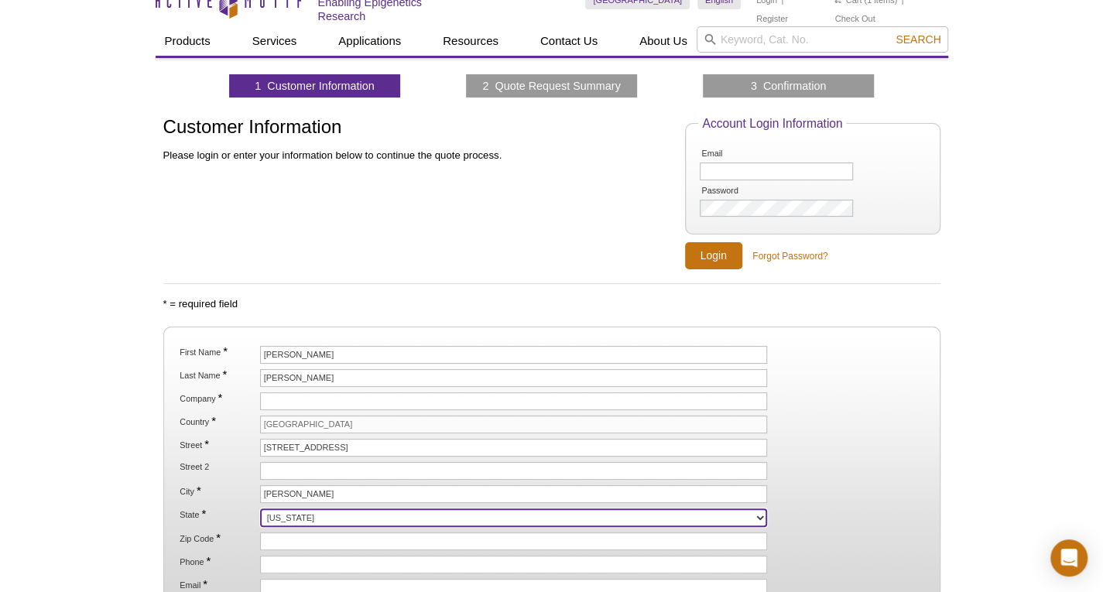
select select "AZ"
type input "85249"
type input "7657018269"
type input "hanzhao322@gmail.com"
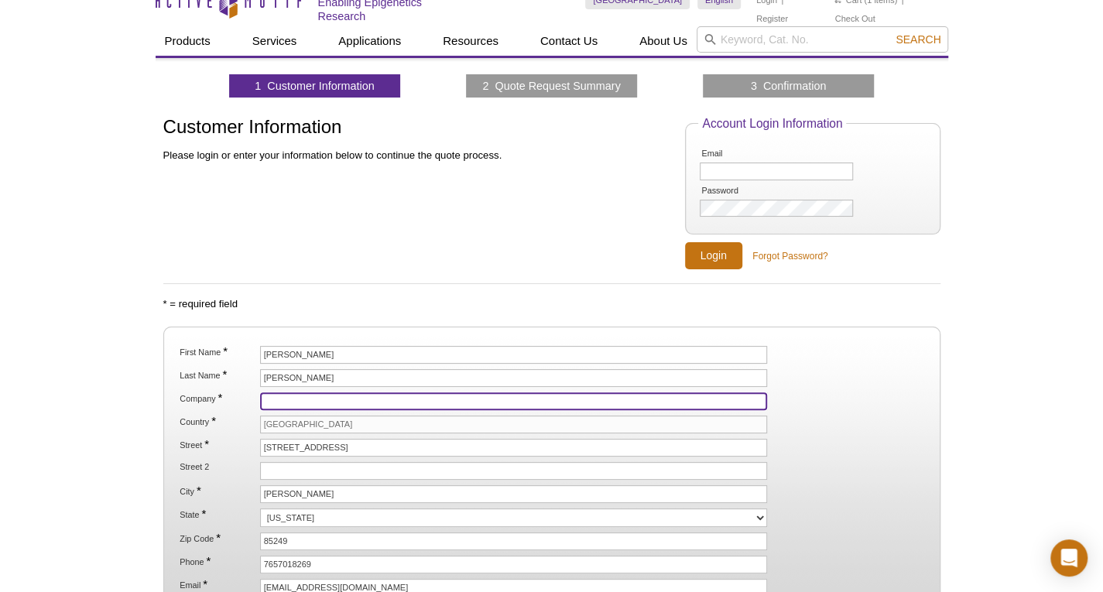
drag, startPoint x: 327, startPoint y: 395, endPoint x: 328, endPoint y: 404, distance: 9.4
click at [327, 395] on input "Company *" at bounding box center [514, 401] width 508 height 18
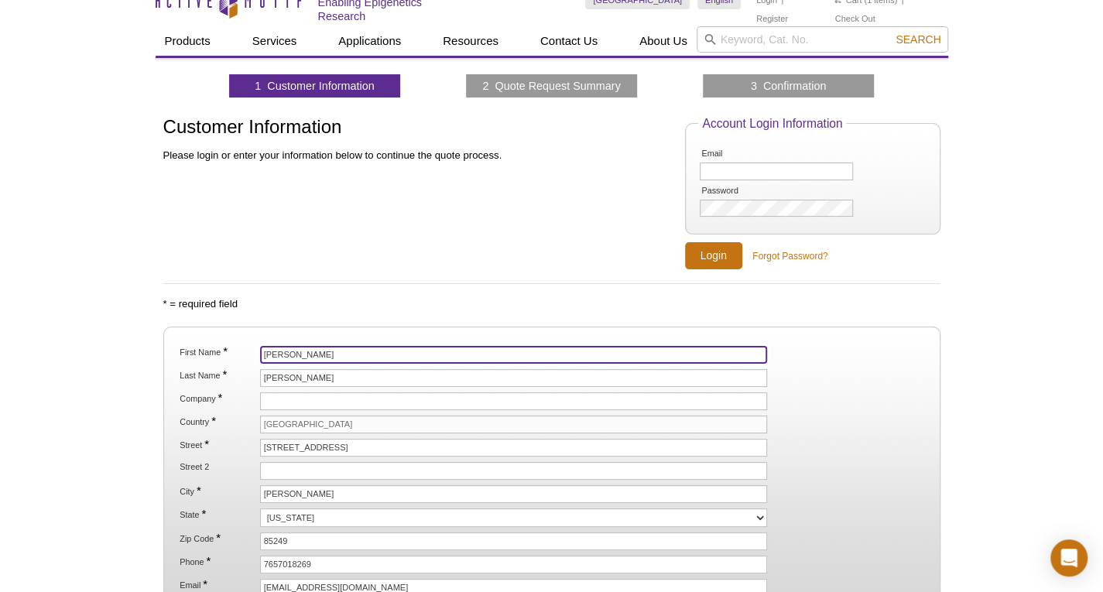
click at [323, 347] on input "Han" at bounding box center [514, 355] width 508 height 18
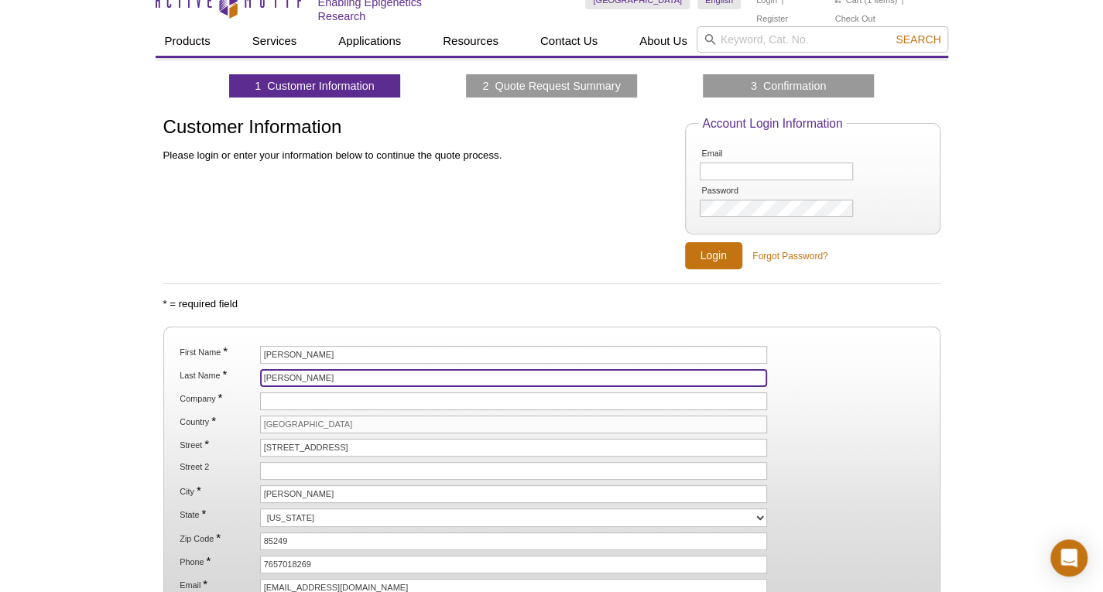
drag, startPoint x: 333, startPoint y: 378, endPoint x: 319, endPoint y: 375, distance: 15.0
click at [331, 378] on input "Zhao" at bounding box center [514, 378] width 508 height 18
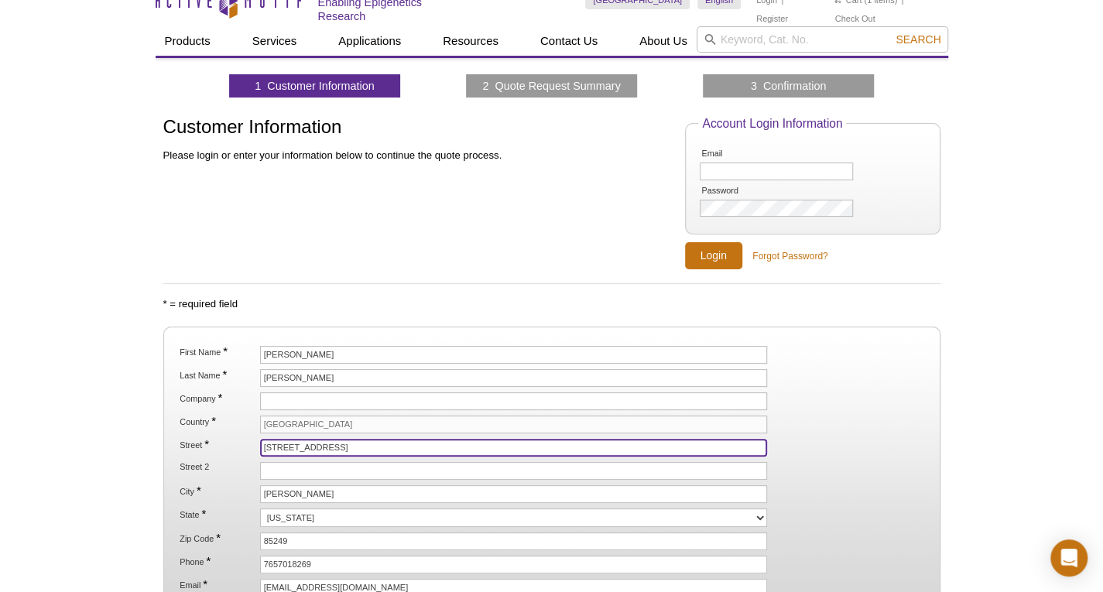
drag, startPoint x: 292, startPoint y: 444, endPoint x: 309, endPoint y: 443, distance: 17.0
click at [292, 444] on input "62 E Capricorn Way" at bounding box center [514, 448] width 508 height 18
type input "480 Stadium Mall drive"
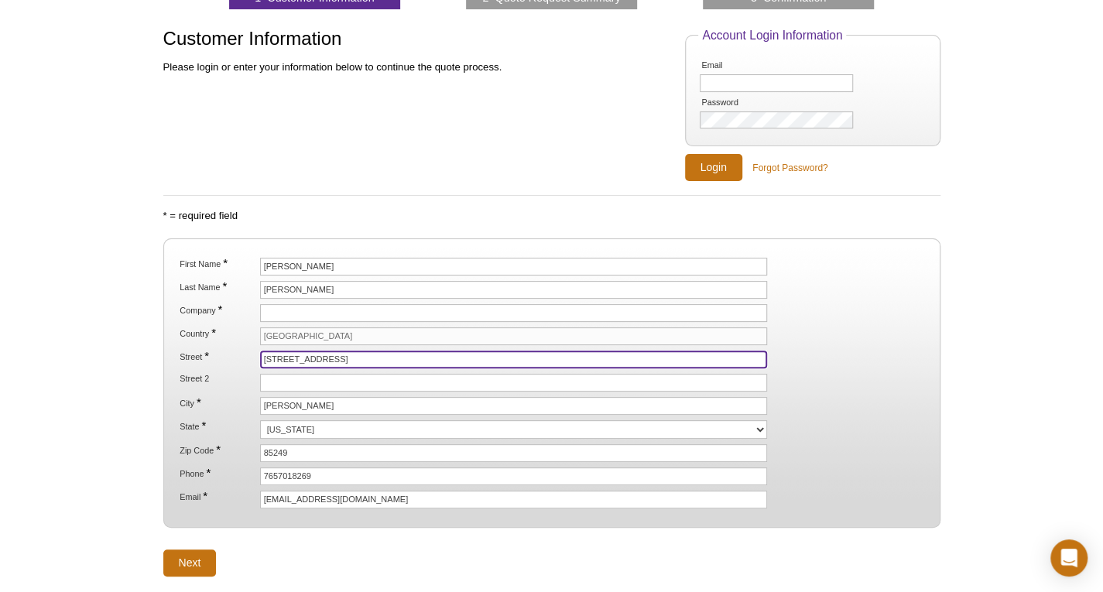
scroll to position [255, 0]
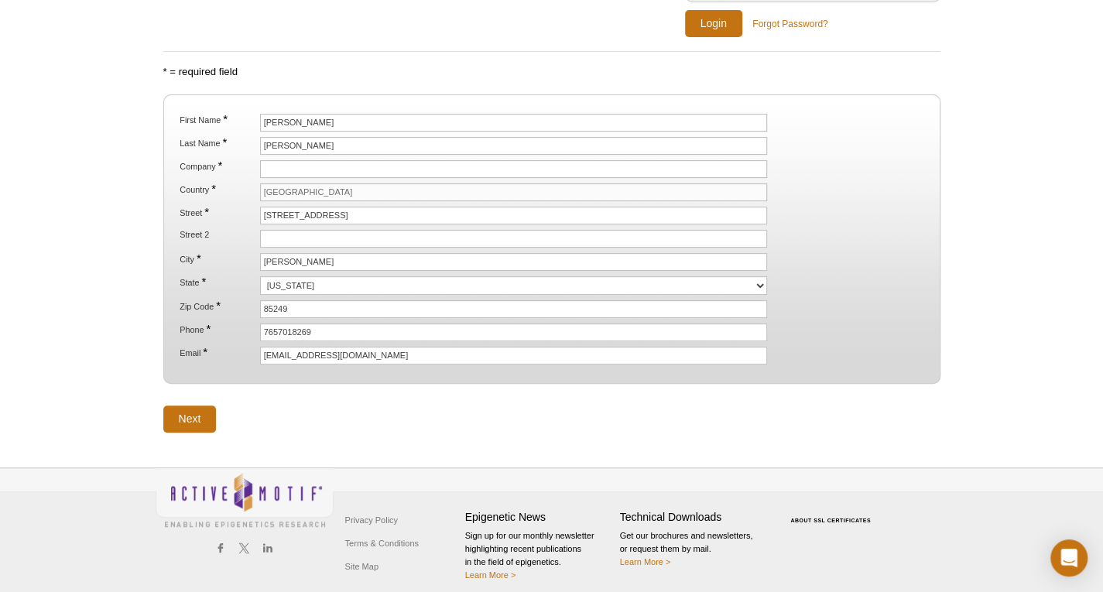
click at [315, 263] on ol "First Name * Han Last Name * Zhao Company * Country * United States Street * 48…" at bounding box center [550, 239] width 749 height 251
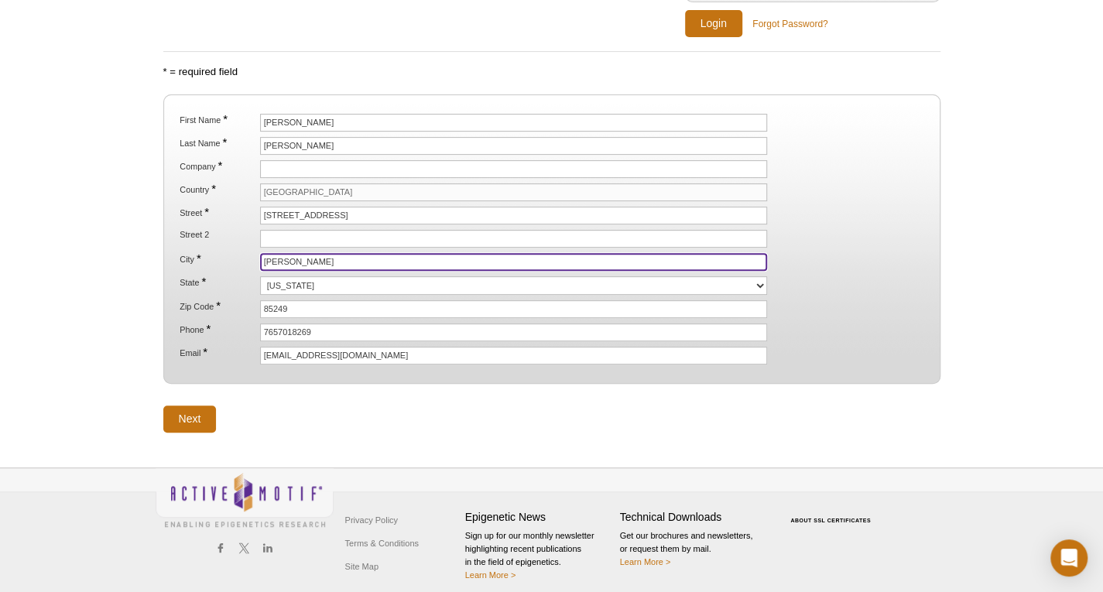
click at [315, 262] on input "Chandler" at bounding box center [514, 262] width 508 height 18
type input "West Lafayette"
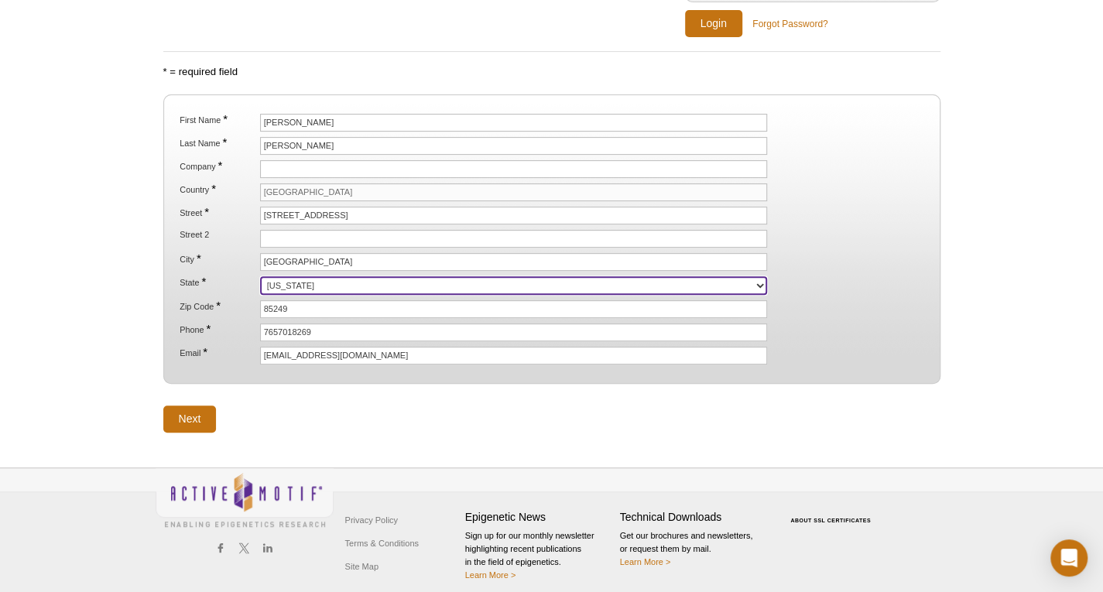
click at [324, 279] on select "Alabama Alaska American Samoa Arizona Arkansas California Colorado Connecticut …" at bounding box center [514, 285] width 508 height 19
select select "IN"
click at [260, 276] on select "Alabama Alaska American Samoa Arizona Arkansas California Colorado Connecticut …" at bounding box center [514, 285] width 508 height 19
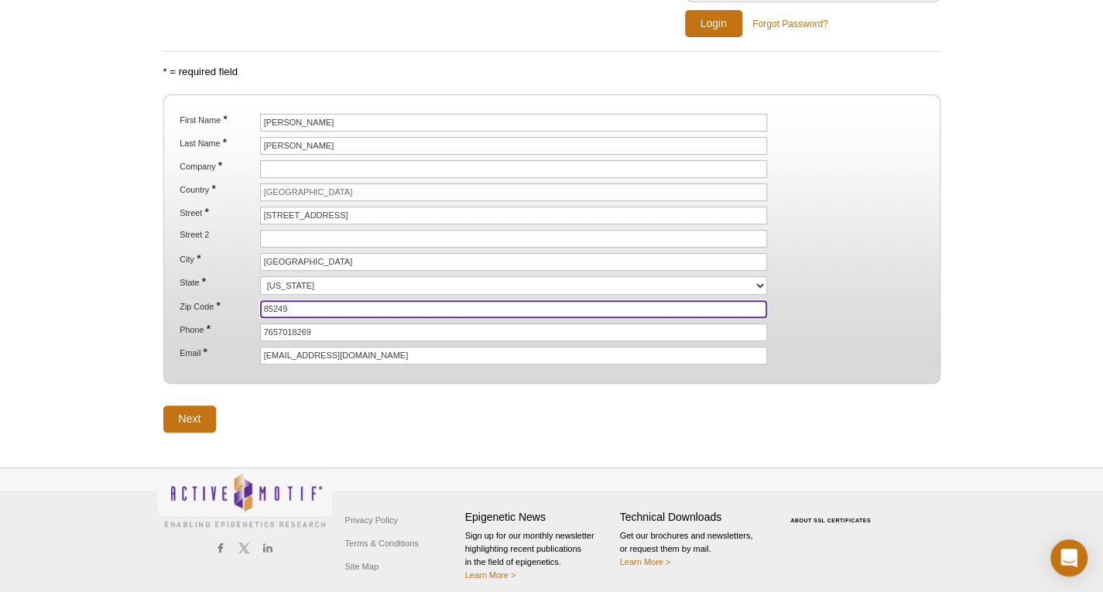
click at [322, 301] on input "85249" at bounding box center [514, 309] width 508 height 18
drag, startPoint x: 322, startPoint y: 303, endPoint x: 224, endPoint y: 303, distance: 98.3
click at [224, 303] on li "Zip Code * 85249" at bounding box center [551, 309] width 746 height 18
type input "47906"
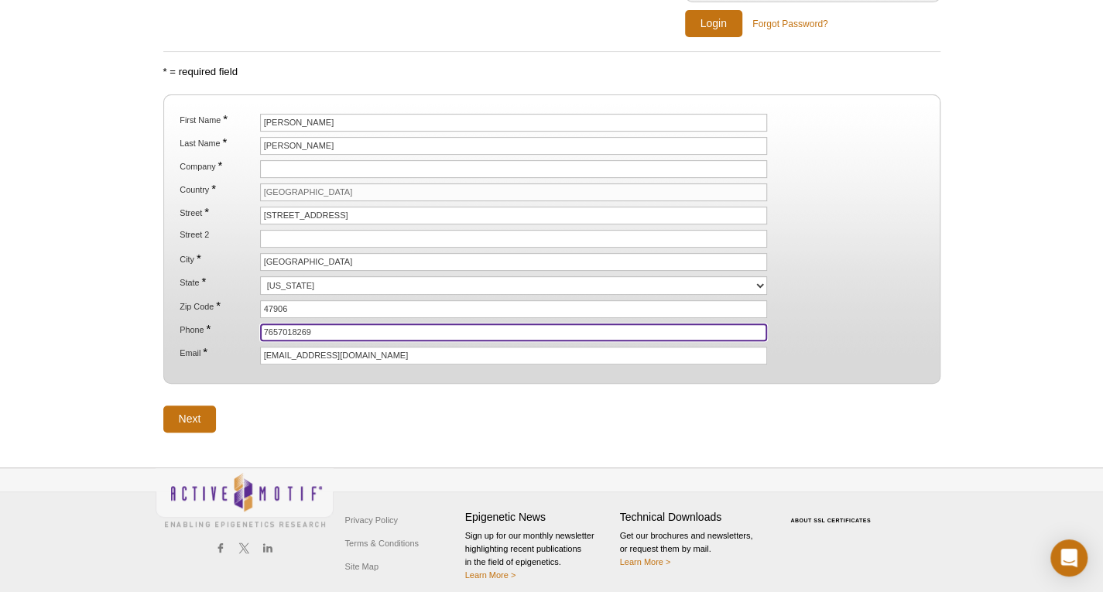
click at [309, 323] on input "7657018269" at bounding box center [514, 332] width 508 height 18
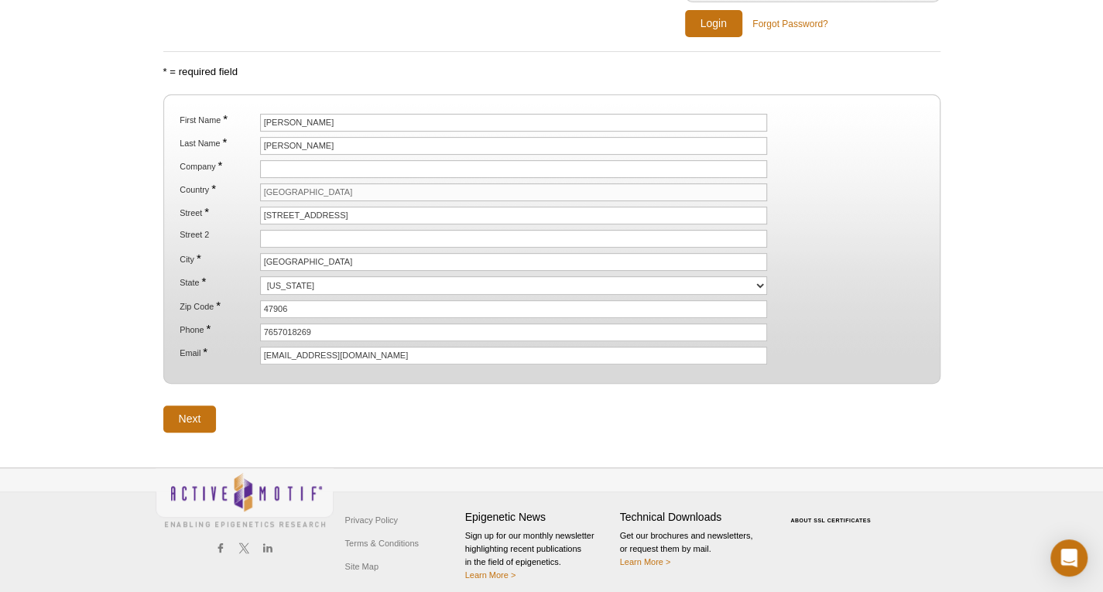
click at [262, 356] on fieldset "First Name * Han Last Name * Zhao Company * Country * United States Street * 48…" at bounding box center [551, 238] width 777 height 289
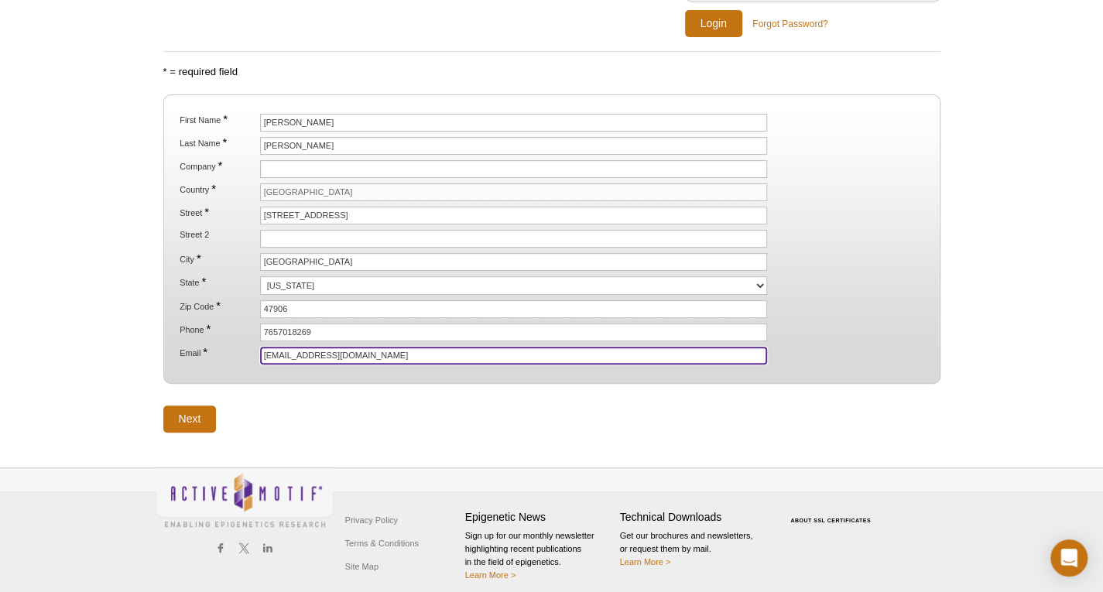
drag, startPoint x: 272, startPoint y: 340, endPoint x: 153, endPoint y: 340, distance: 118.4
click at [153, 340] on div "Active Motif Logo Enabling Epigenetics Research 1 Search Skip to content Active…" at bounding box center [551, 174] width 1103 height 858
type input "zhao826@purdue.edu"
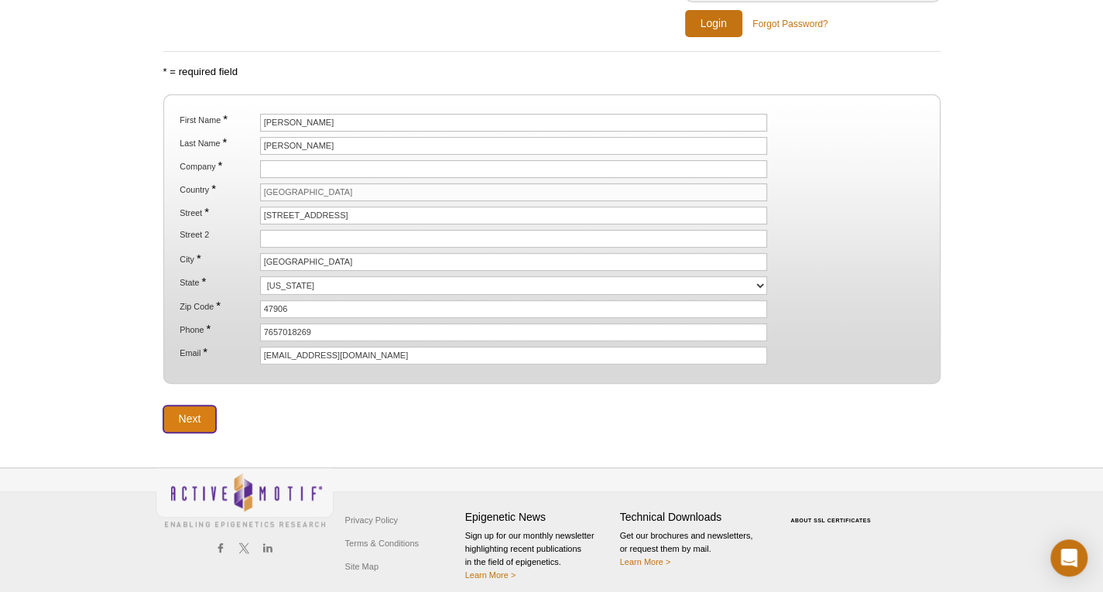
click at [190, 405] on input "Next" at bounding box center [189, 418] width 53 height 27
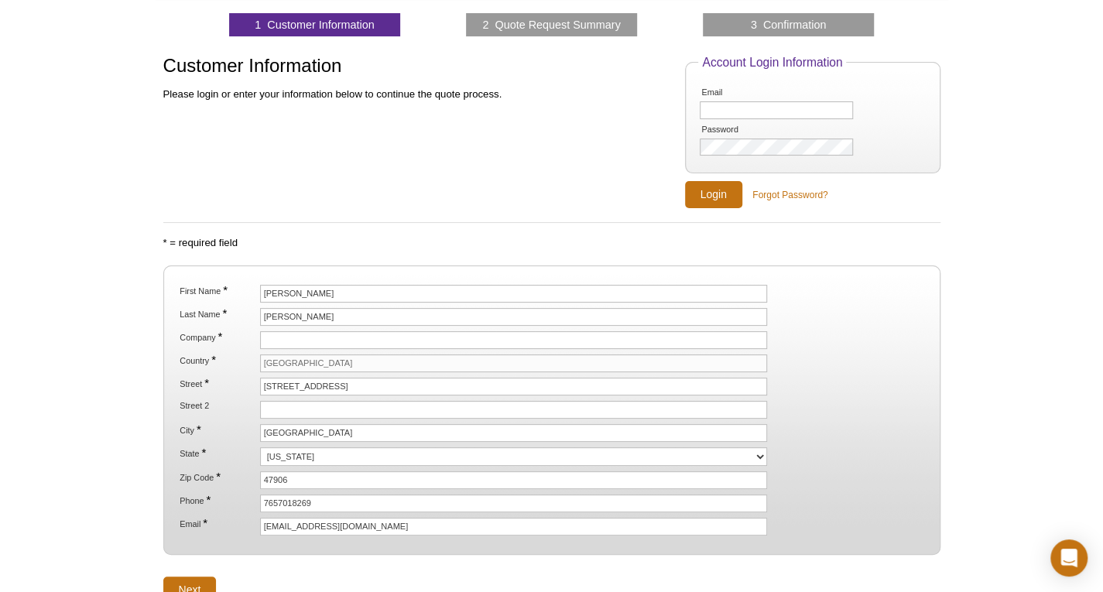
scroll to position [0, 0]
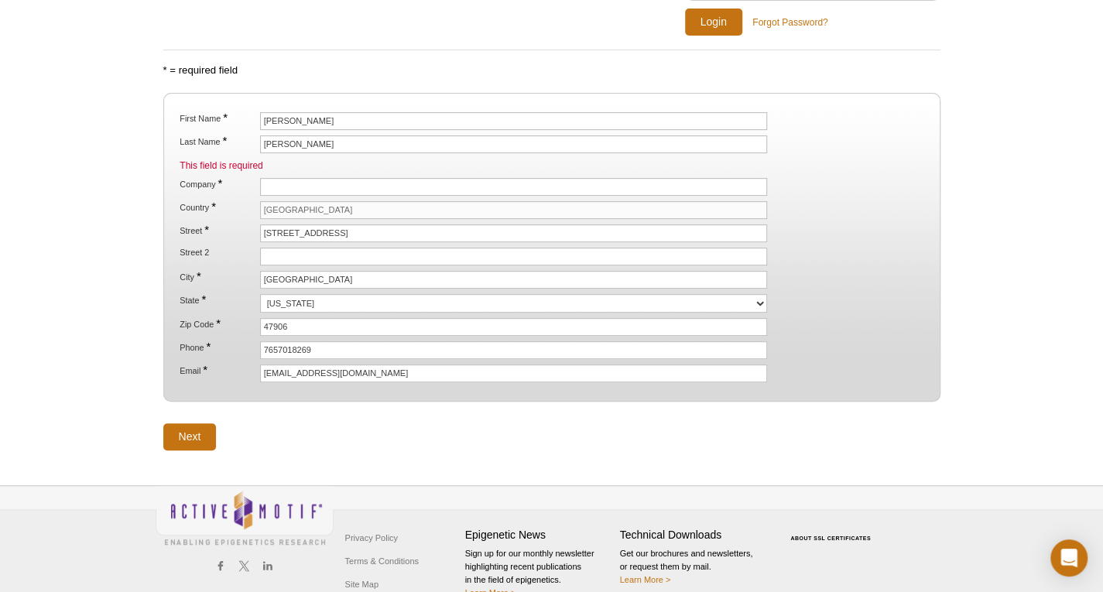
scroll to position [275, 0]
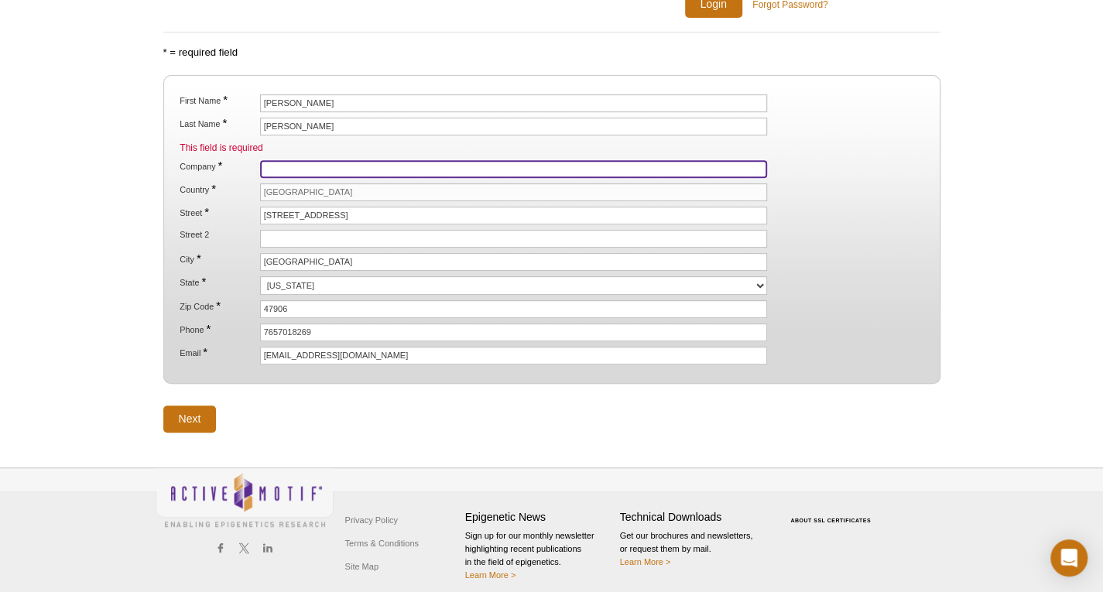
click at [306, 161] on input "Company *" at bounding box center [514, 169] width 508 height 18
type input "Purdue Univerisity"
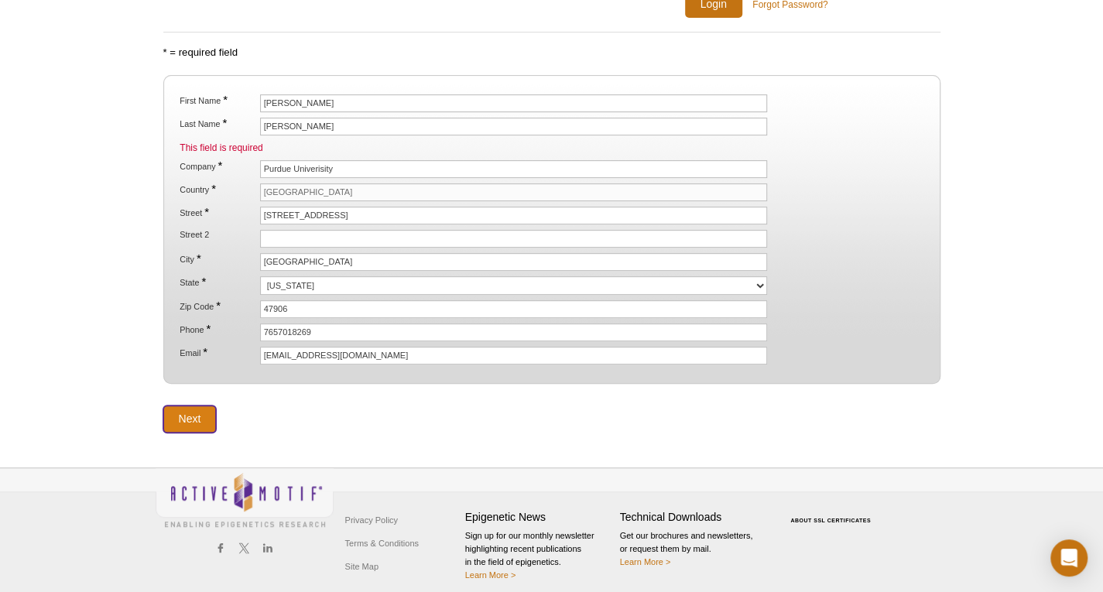
click at [200, 405] on input "Next" at bounding box center [189, 418] width 53 height 27
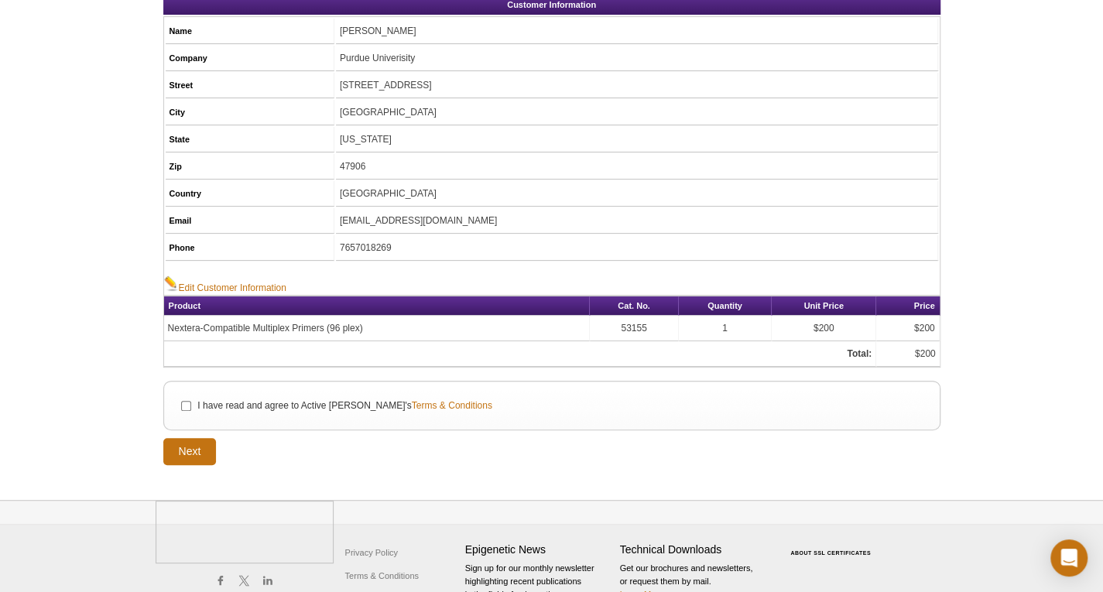
scroll to position [214, 0]
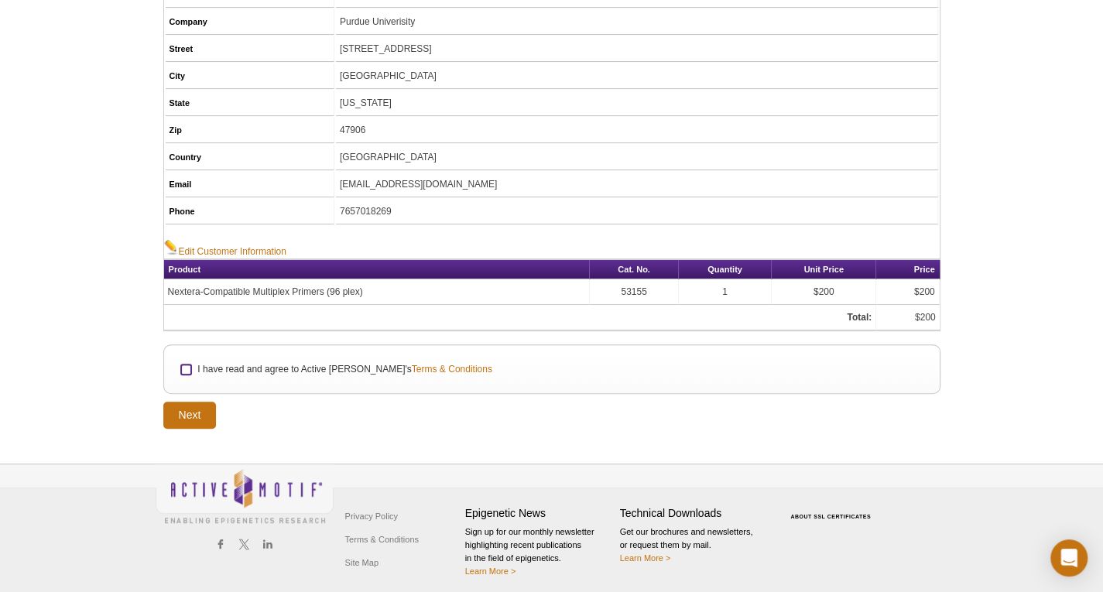
click at [182, 364] on input "I have read and agree to Active Motif's Terms & Conditions" at bounding box center [186, 369] width 10 height 10
checkbox input "true"
click at [188, 417] on input "Next" at bounding box center [189, 415] width 53 height 27
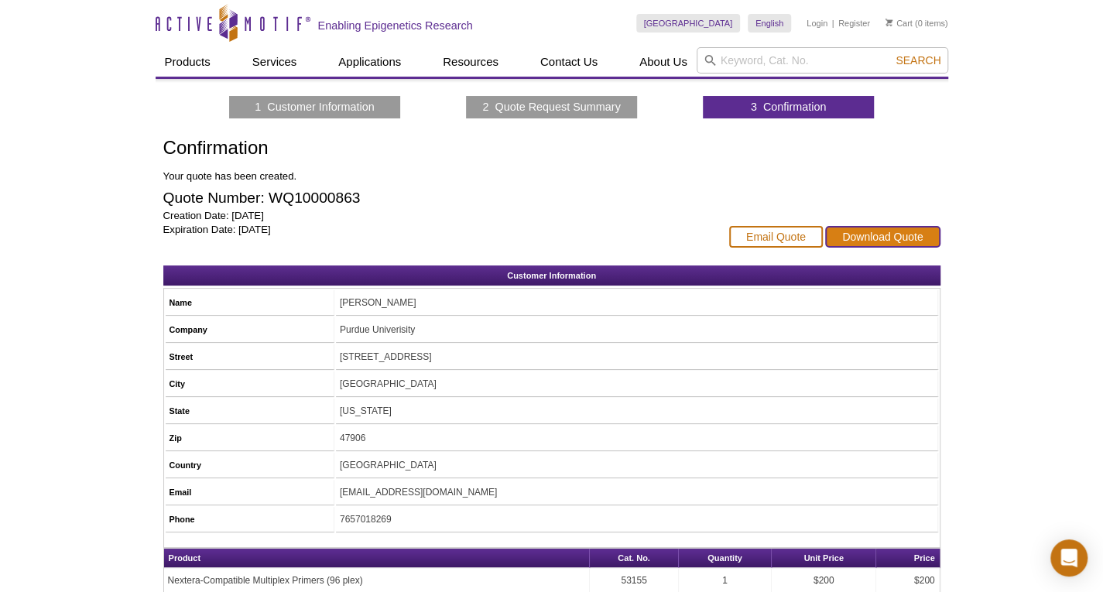
click at [864, 234] on link "Download Quote" at bounding box center [882, 237] width 115 height 22
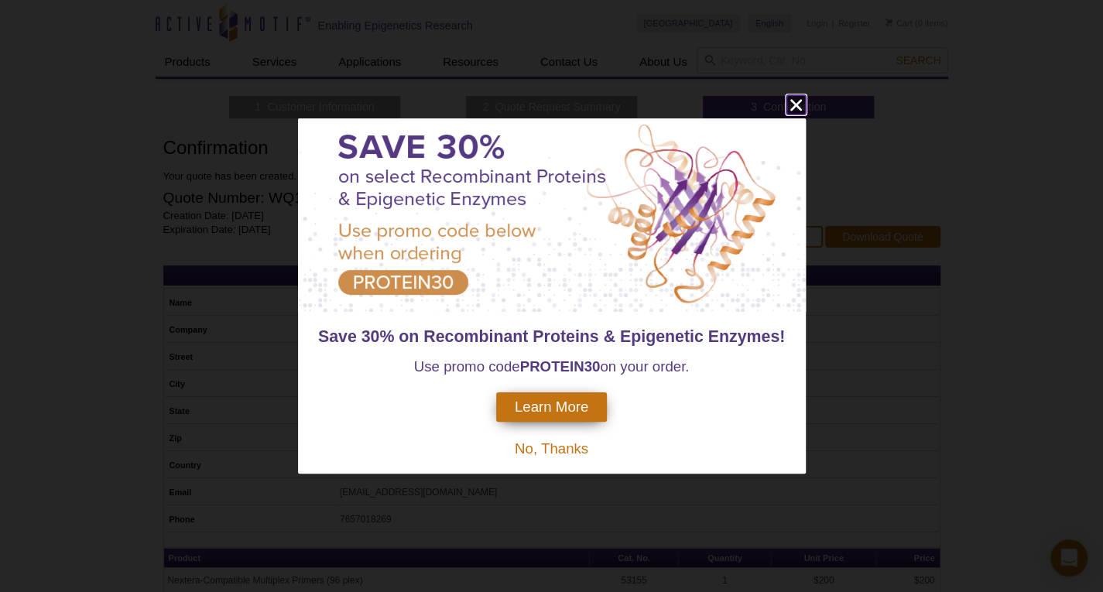
click at [797, 108] on icon "close" at bounding box center [795, 106] width 12 height 12
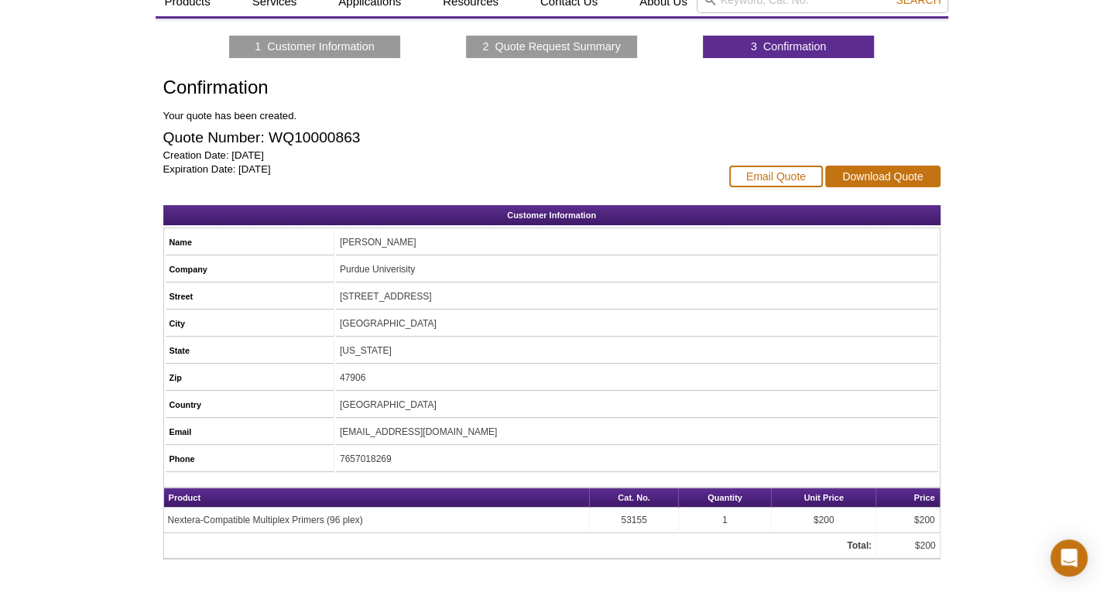
scroll to position [155, 0]
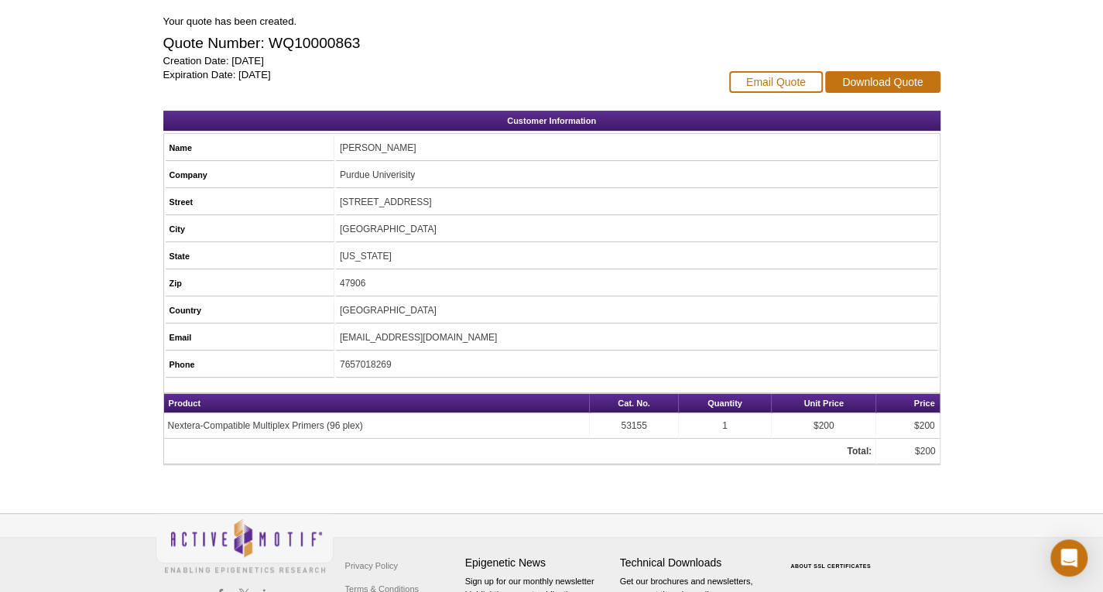
click at [244, 426] on td "Nextera-Compatible Multiplex Primers (96 plex)" at bounding box center [377, 426] width 426 height 26
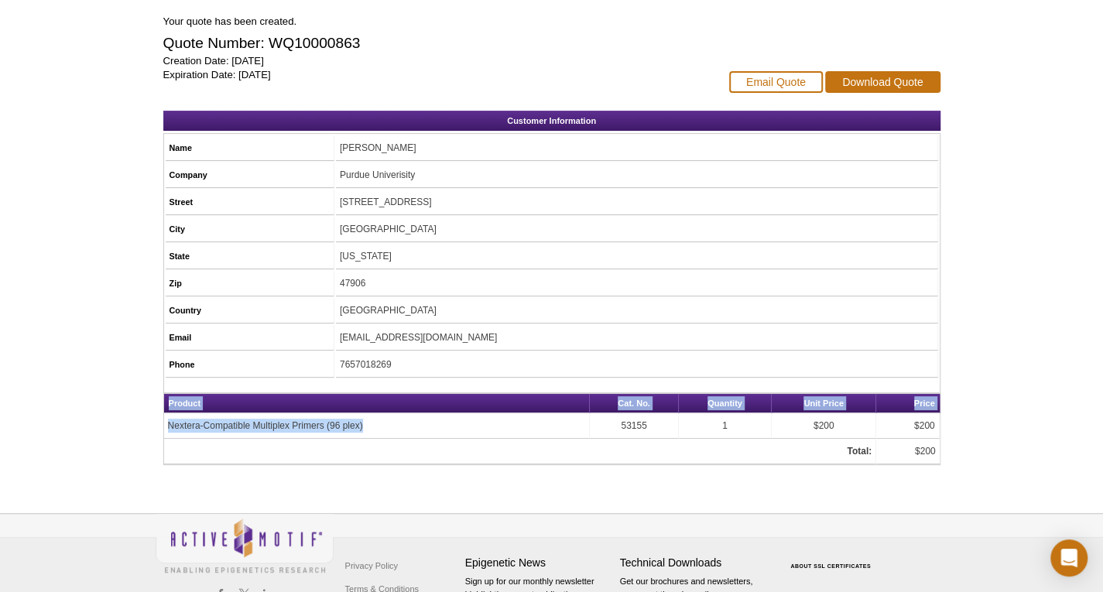
drag, startPoint x: 370, startPoint y: 426, endPoint x: 169, endPoint y: 426, distance: 201.2
click at [156, 427] on div "1 Customer Information 2 Quote Request Summary 3 Confirmation Confirmation Your…" at bounding box center [552, 203] width 792 height 524
click at [272, 425] on td "Nextera-Compatible Multiplex Primers (96 plex)" at bounding box center [377, 426] width 426 height 26
click at [189, 422] on td "Nextera-Compatible Multiplex Primers (96 plex)" at bounding box center [377, 426] width 426 height 26
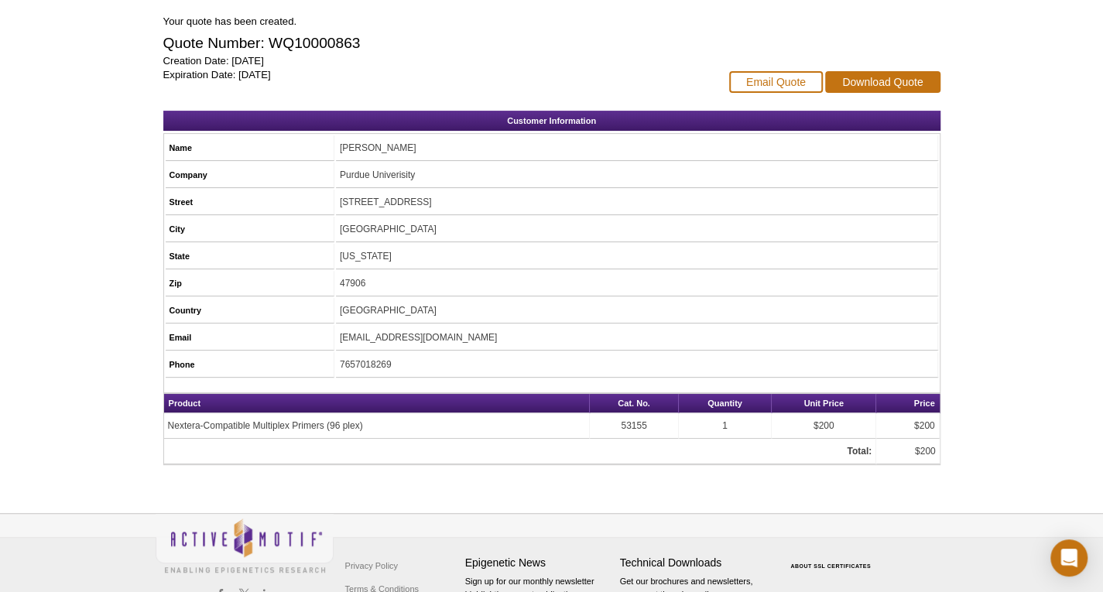
click at [331, 426] on td "Nextera-Compatible Multiplex Primers (96 plex)" at bounding box center [377, 426] width 426 height 26
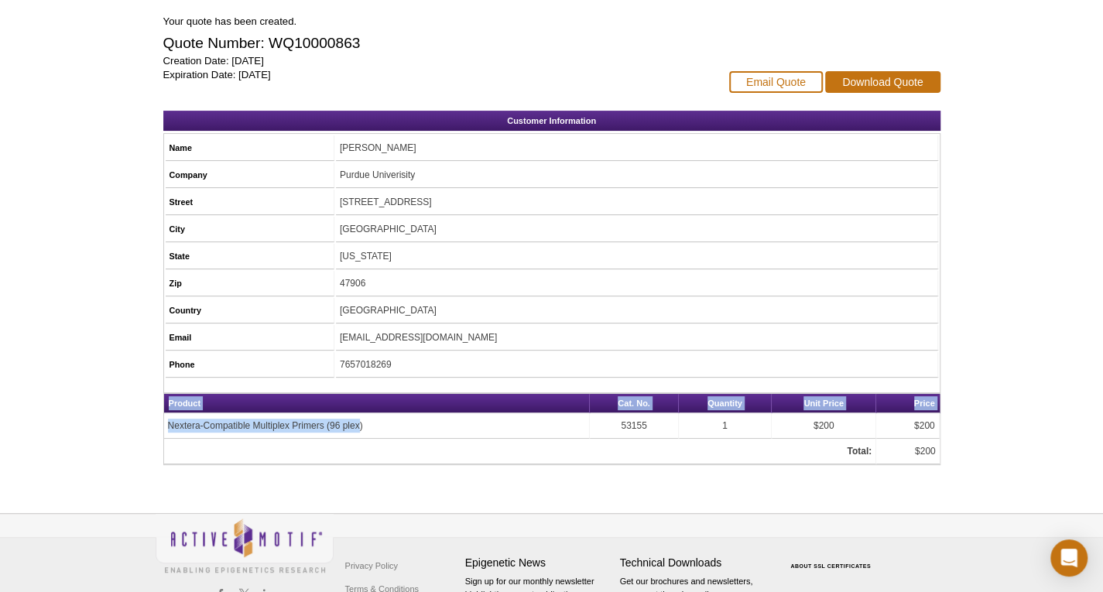
drag, startPoint x: 361, startPoint y: 423, endPoint x: 152, endPoint y: 425, distance: 208.1
click at [152, 425] on div "Active Motif Logo Enabling Epigenetics Research 0 Search Skip to content Active…" at bounding box center [551, 246] width 1103 height 803
click at [164, 424] on td "Nextera-Compatible Multiplex Primers (96 plex)" at bounding box center [377, 426] width 426 height 26
drag, startPoint x: 167, startPoint y: 421, endPoint x: 378, endPoint y: 428, distance: 210.6
click at [378, 428] on td "Nextera-Compatible Multiplex Primers (96 plex)" at bounding box center [377, 426] width 426 height 26
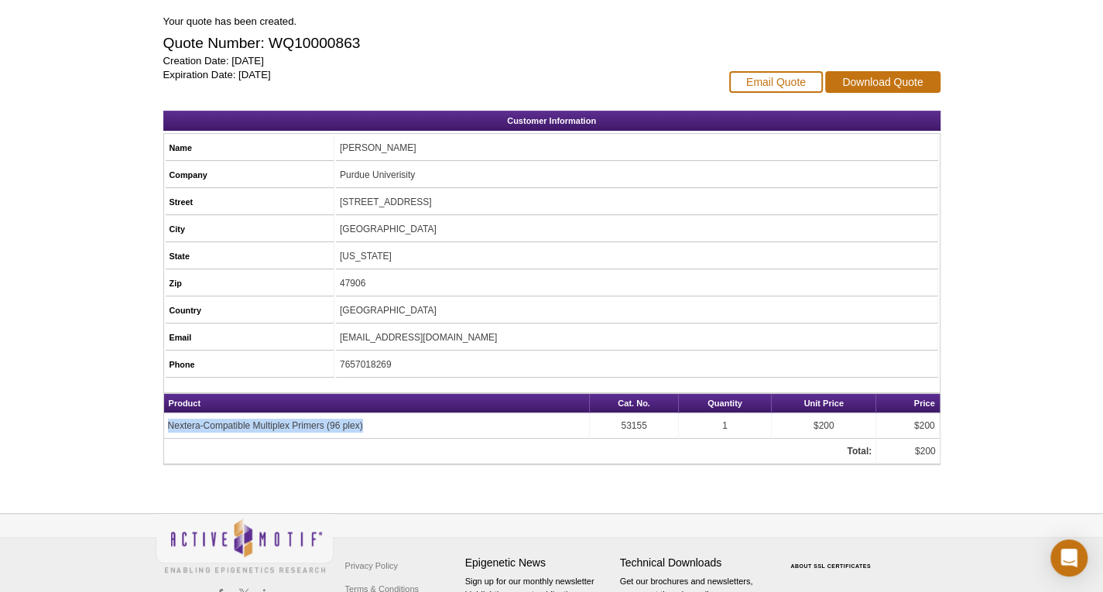
copy td "Nextera-Compatible Multiplex Primers (96 plex)"
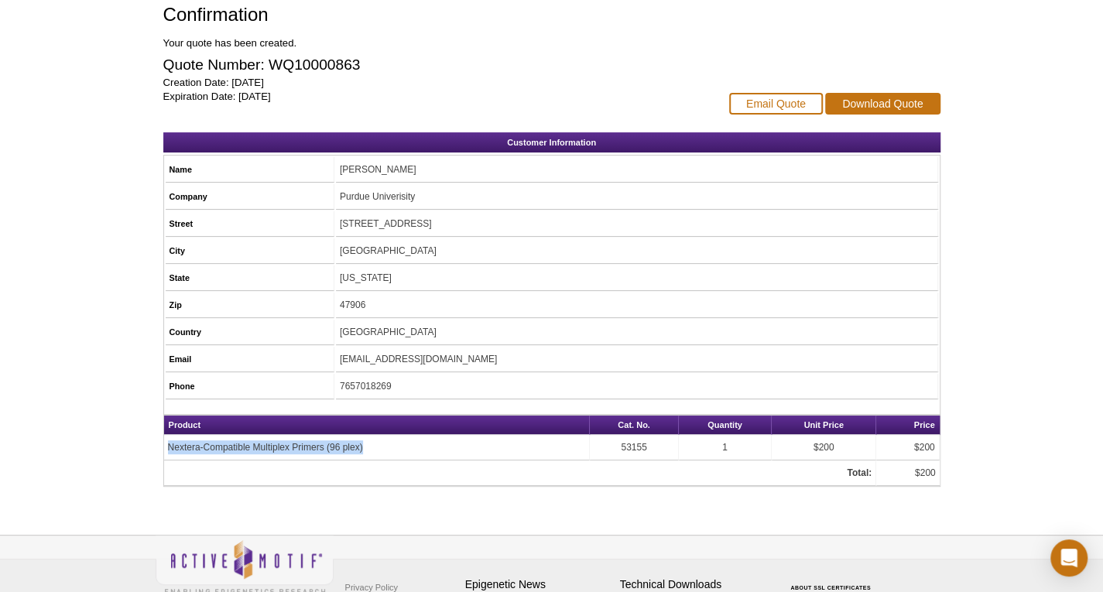
scroll to position [0, 0]
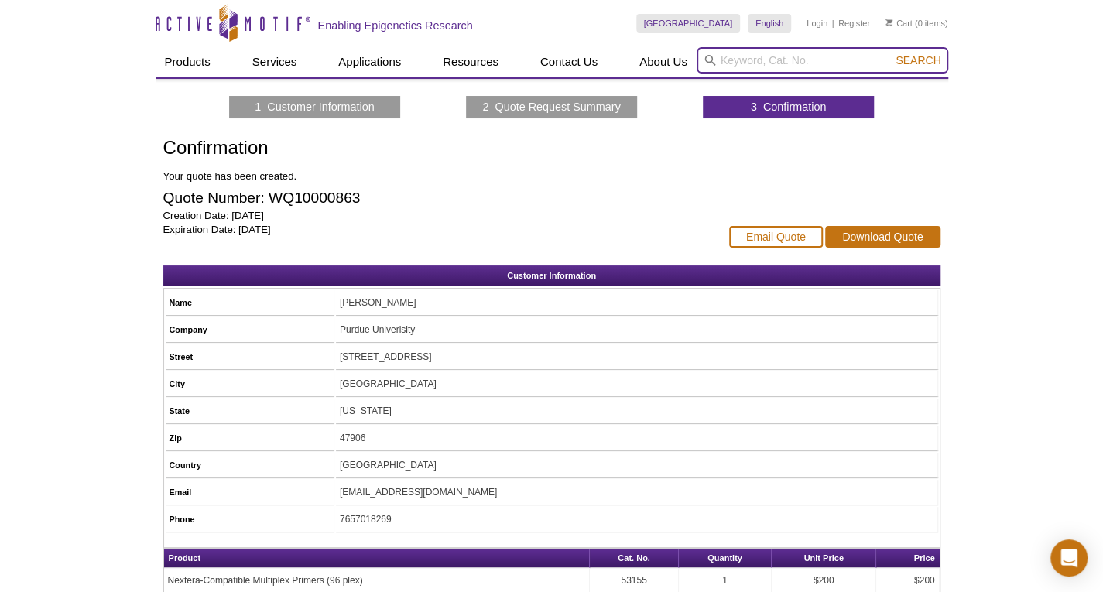
click at [851, 48] on input "search" at bounding box center [821, 60] width 251 height 26
paste input "Nextera-Compatible Multiplex Primers (96 plex)"
type input "Nextera-Compatible Multiplex Primers (96 plex)"
click at [891, 53] on button "Search" at bounding box center [918, 60] width 54 height 14
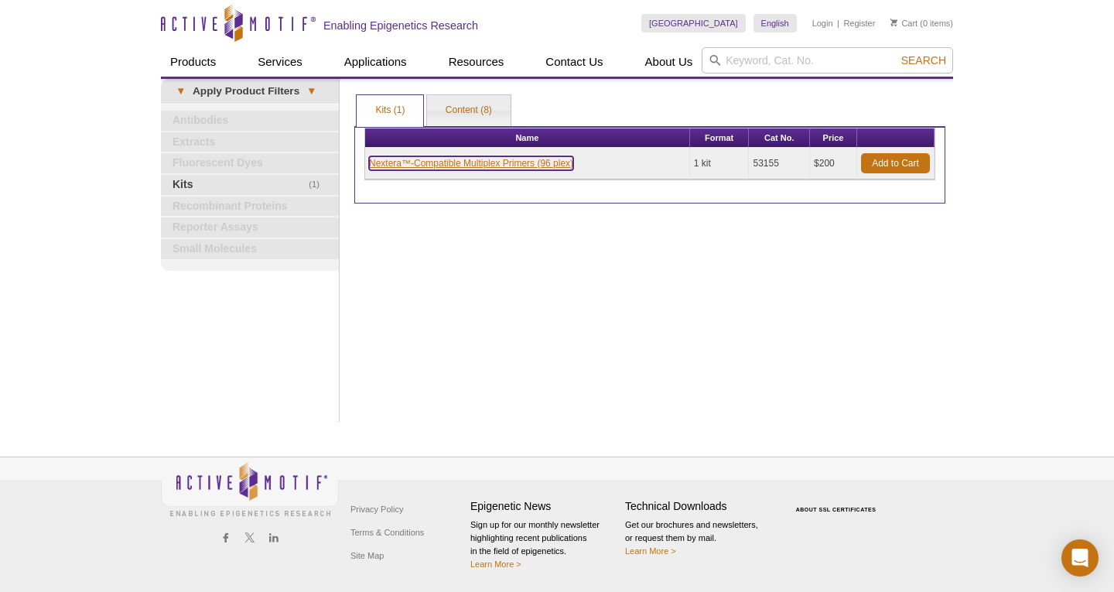
click at [536, 165] on link "Nextera™-Compatible Multiplex Primers (96 plex)" at bounding box center [471, 163] width 204 height 14
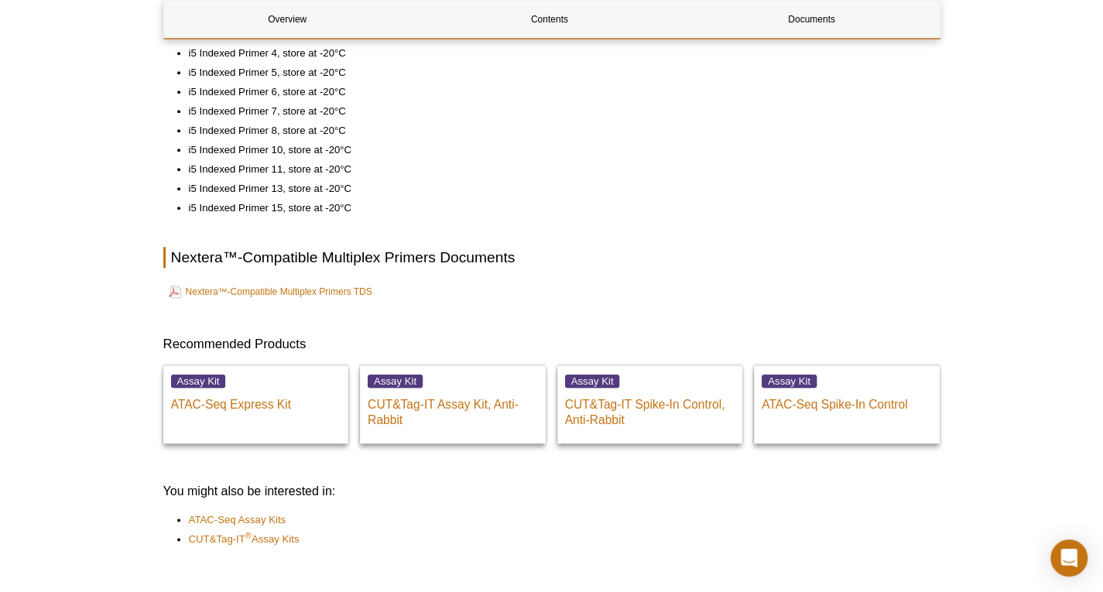
scroll to position [806, 0]
click at [344, 293] on link "Nextera™-Compatible Multiplex Primers TDS" at bounding box center [270, 293] width 203 height 19
